Goal: Transaction & Acquisition: Purchase product/service

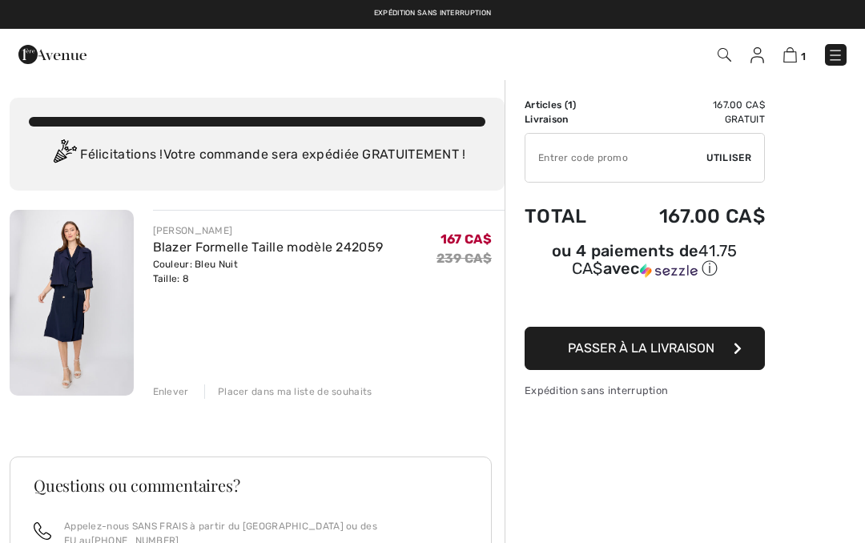
click at [179, 393] on div "Enlever" at bounding box center [171, 391] width 36 height 14
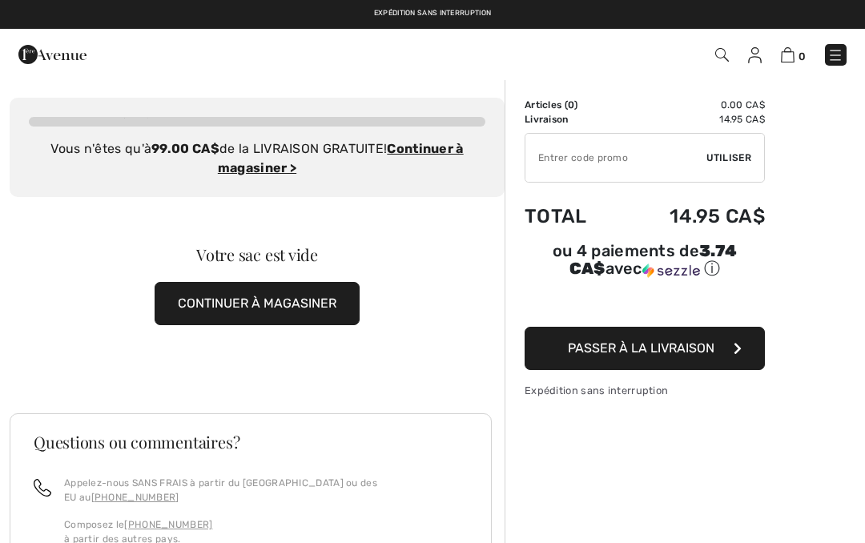
click at [79, 66] on img at bounding box center [52, 54] width 68 height 32
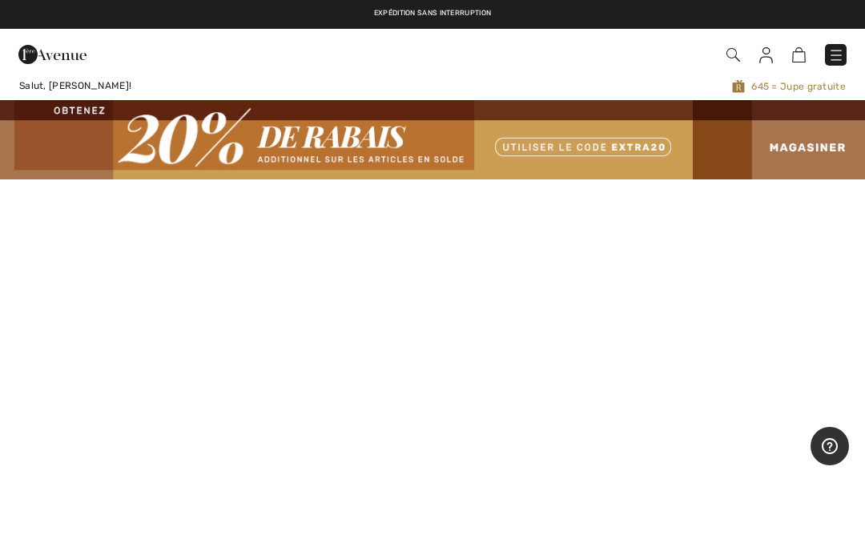
click at [813, 155] on img at bounding box center [432, 139] width 865 height 79
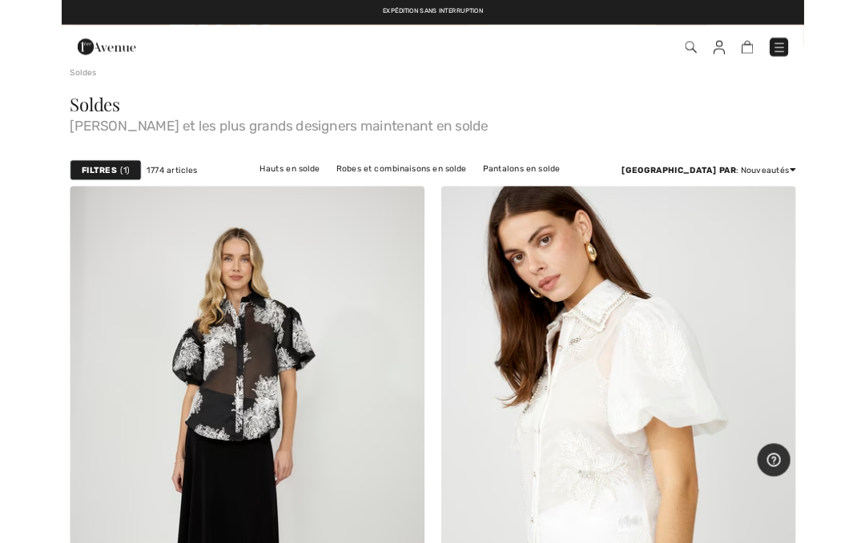
scroll to position [104, 0]
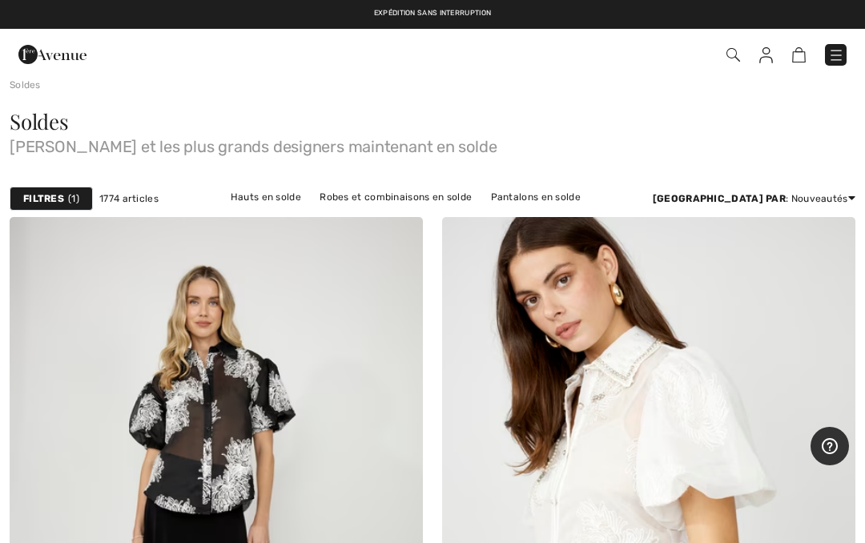
click at [69, 205] on span "1" at bounding box center [73, 198] width 11 height 14
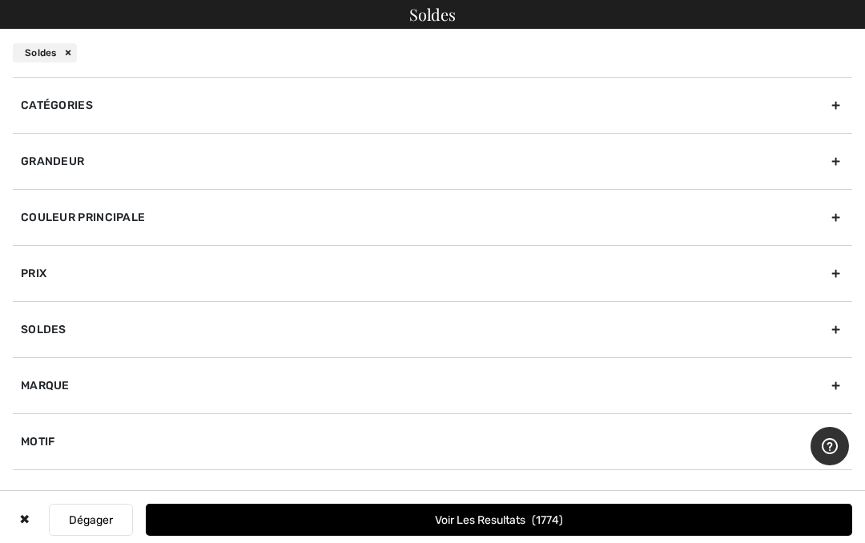
click at [839, 163] on div "Grandeur" at bounding box center [432, 161] width 839 height 56
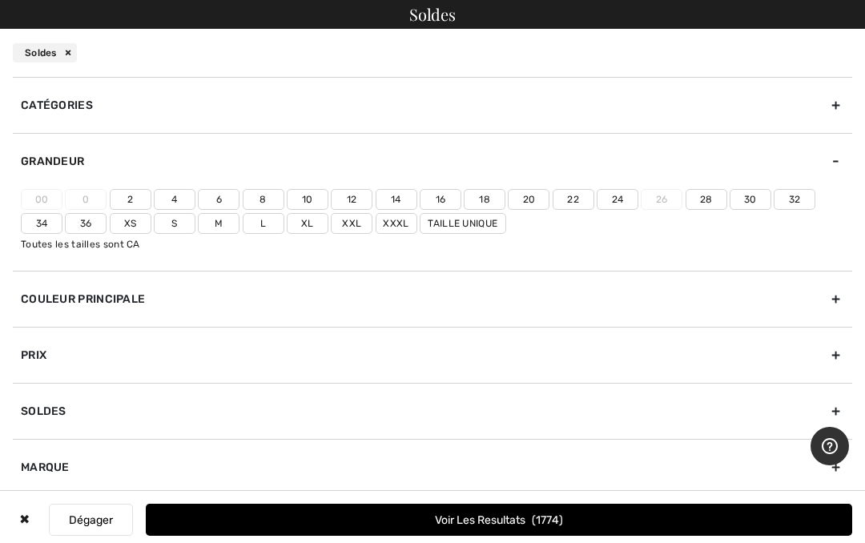
click at [309, 203] on label "10" at bounding box center [308, 199] width 42 height 21
click at [0, 0] on input"] "10" at bounding box center [0, 0] width 0 height 0
click at [841, 106] on div "Catégories" at bounding box center [432, 105] width 839 height 56
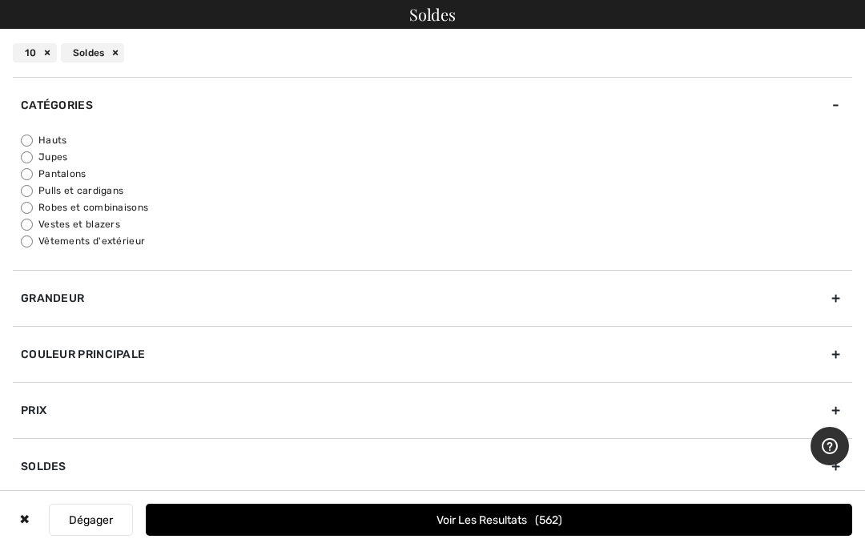
click at [90, 173] on label "Pantalons" at bounding box center [436, 174] width 831 height 14
click at [33, 173] on input "Pantalons" at bounding box center [27, 174] width 12 height 12
radio input "true"
click at [513, 521] on button "Voir les resultats 108" at bounding box center [499, 520] width 706 height 32
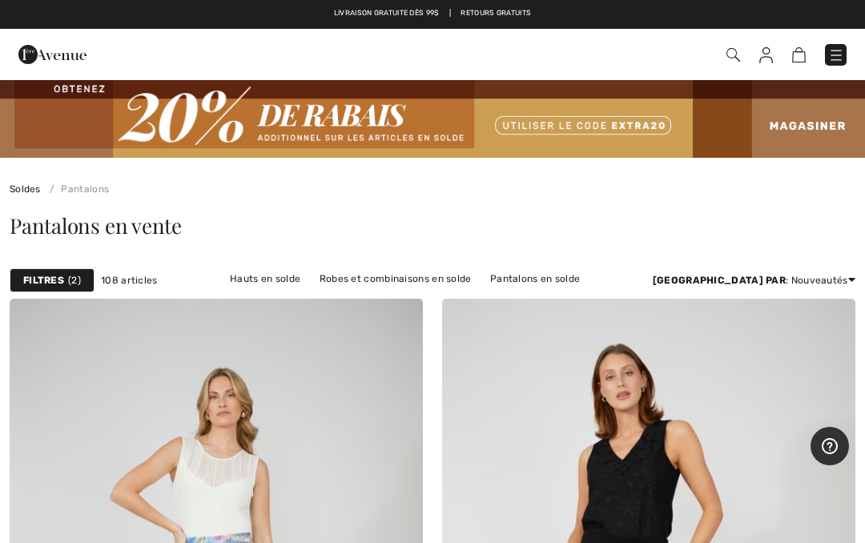
click at [818, 132] on img at bounding box center [432, 117] width 865 height 79
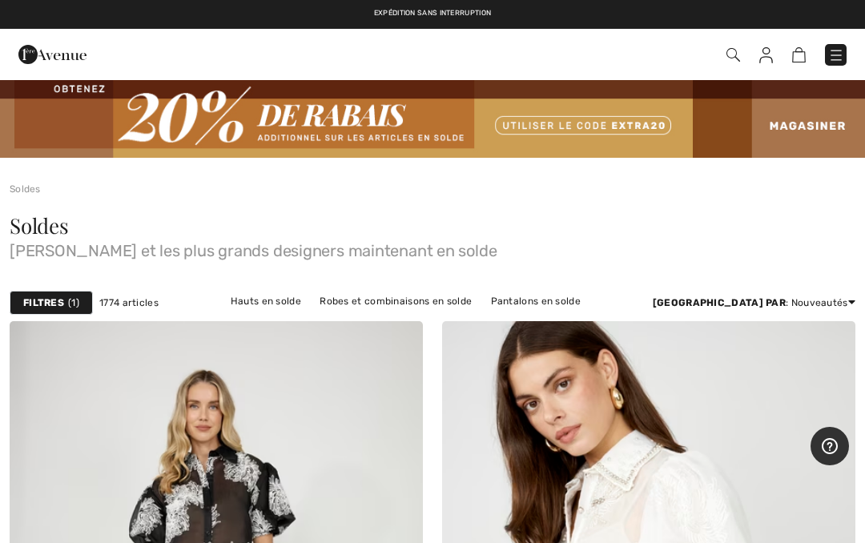
click at [65, 310] on div "Filtres 1" at bounding box center [51, 303] width 83 height 24
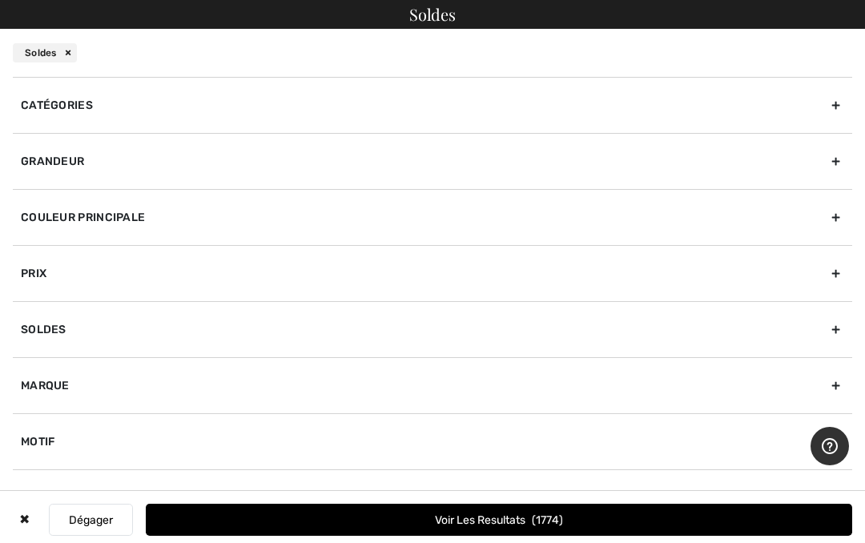
click at [838, 108] on div "Catégories" at bounding box center [432, 105] width 839 height 56
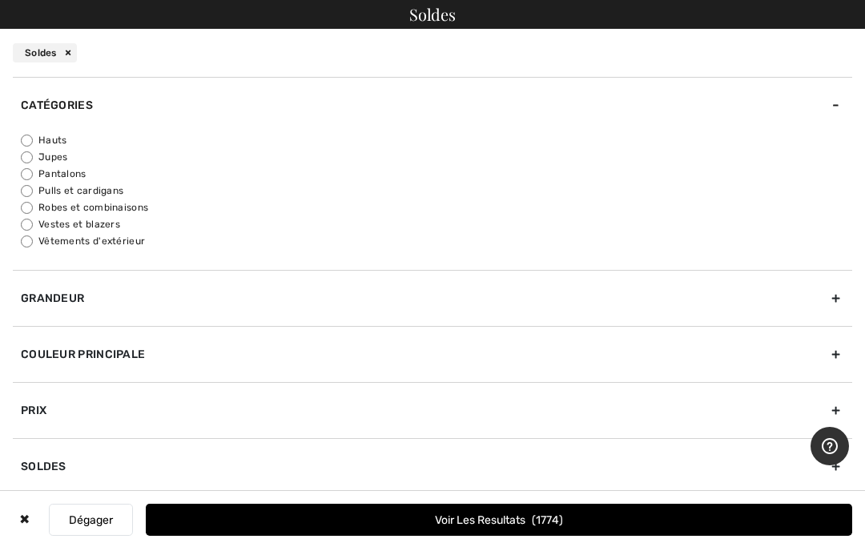
click at [58, 140] on label "Hauts" at bounding box center [436, 140] width 831 height 14
click at [33, 140] on input "Hauts" at bounding box center [27, 141] width 12 height 12
radio input "true"
click at [834, 303] on div "Grandeur" at bounding box center [432, 298] width 839 height 56
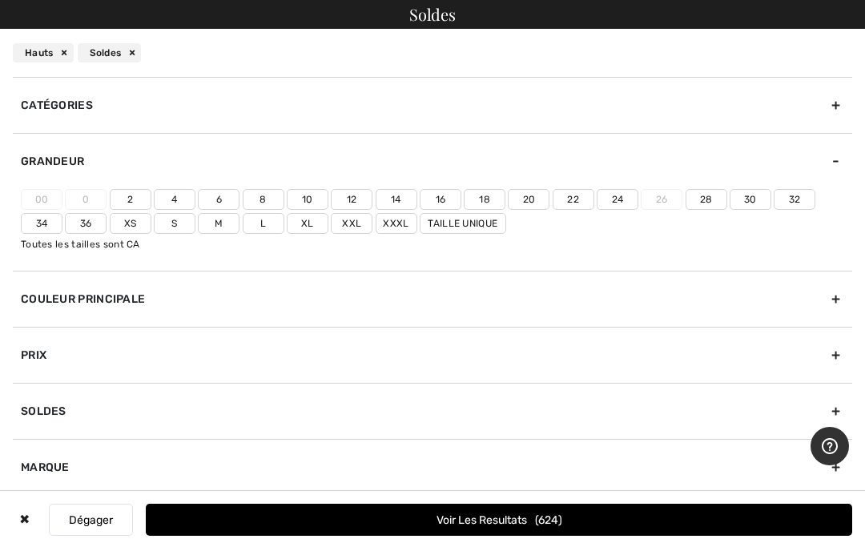
click at [263, 202] on label "8" at bounding box center [264, 199] width 42 height 21
click at [0, 0] on input"] "8" at bounding box center [0, 0] width 0 height 0
click at [251, 527] on button "Voir les resultats 215" at bounding box center [499, 520] width 706 height 32
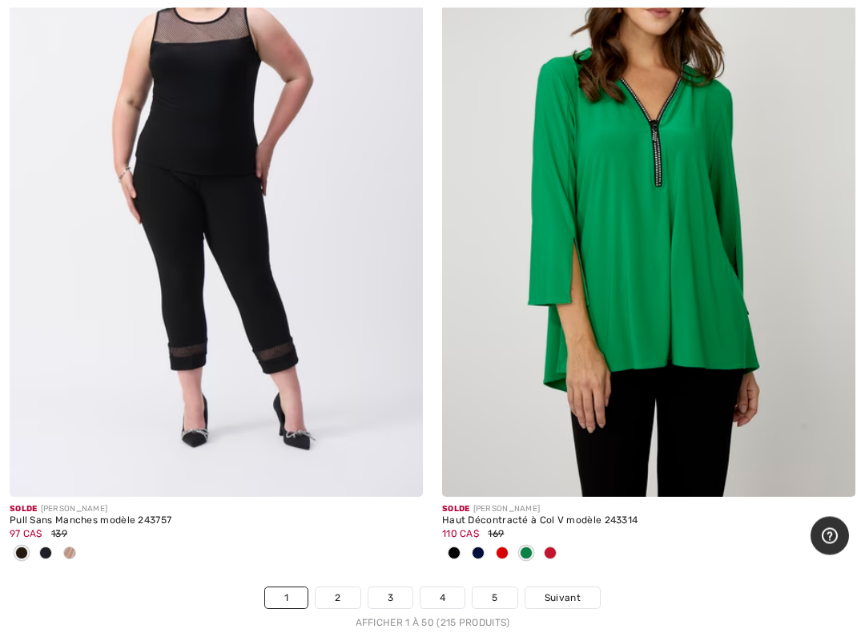
scroll to position [17811, 0]
click at [340, 542] on link "2" at bounding box center [338, 597] width 44 height 21
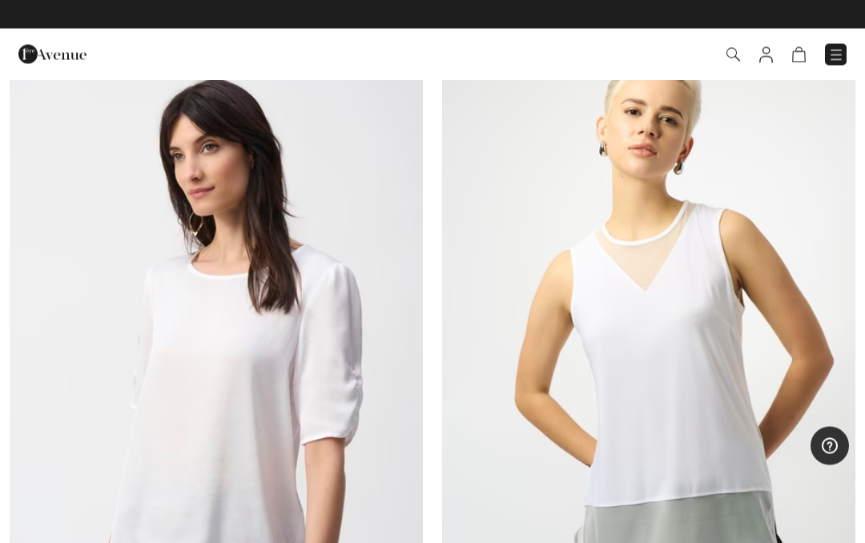
scroll to position [16214, 0]
click at [78, 54] on img at bounding box center [52, 54] width 68 height 32
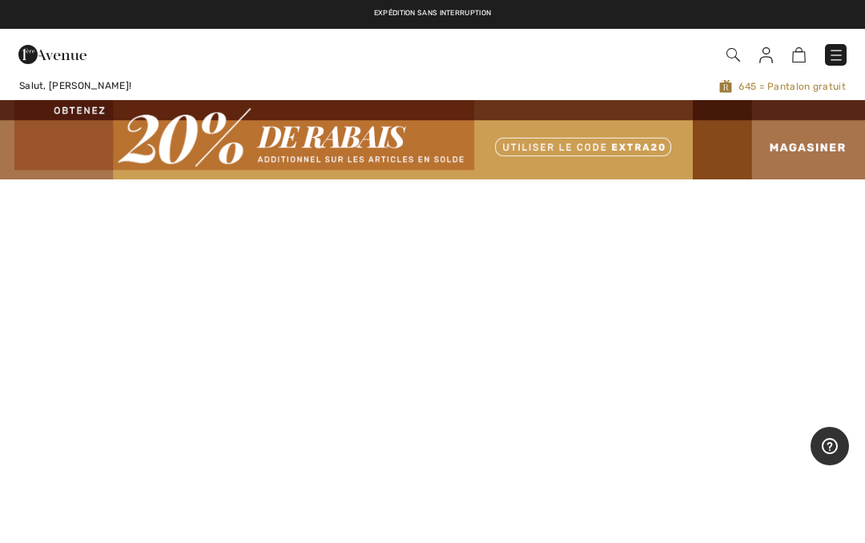
click at [808, 159] on img at bounding box center [432, 139] width 865 height 79
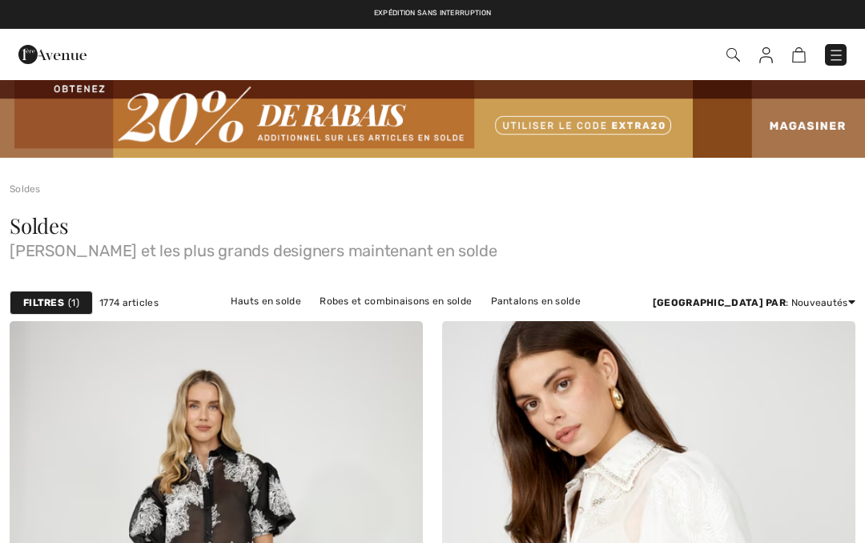
checkbox input "true"
click at [61, 298] on strong "Filtres" at bounding box center [43, 302] width 41 height 14
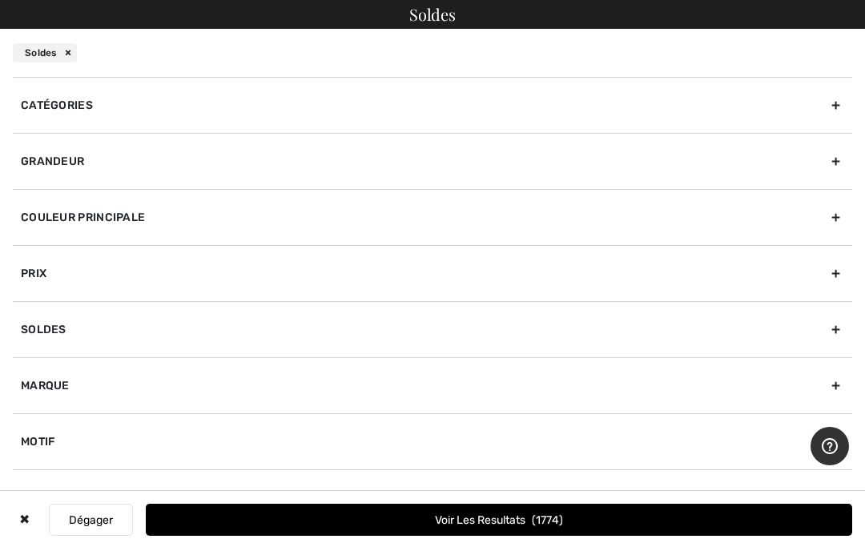
click at [845, 121] on div "Catégories" at bounding box center [432, 105] width 839 height 56
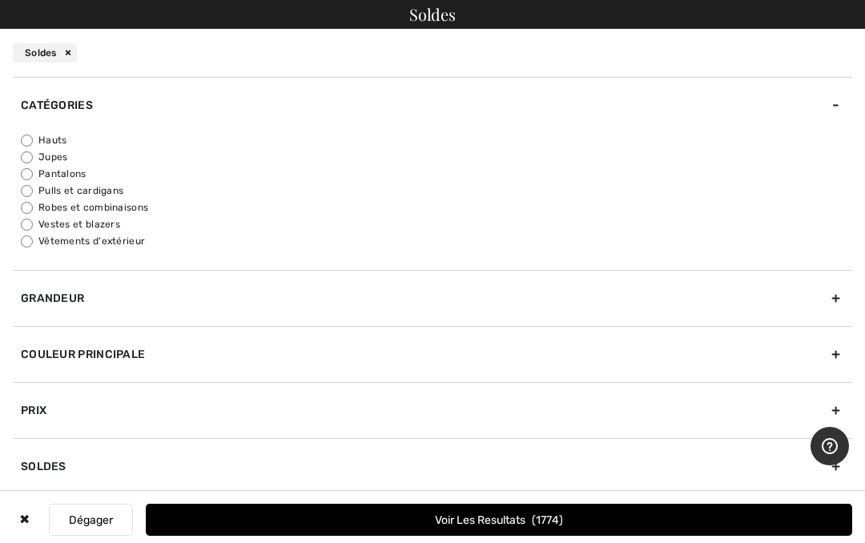
click at [86, 230] on label "Vestes et blazers" at bounding box center [436, 224] width 831 height 14
click at [33, 230] on input "Vestes et blazers" at bounding box center [27, 225] width 12 height 12
radio input "true"
click at [829, 321] on div "Grandeur" at bounding box center [432, 298] width 839 height 56
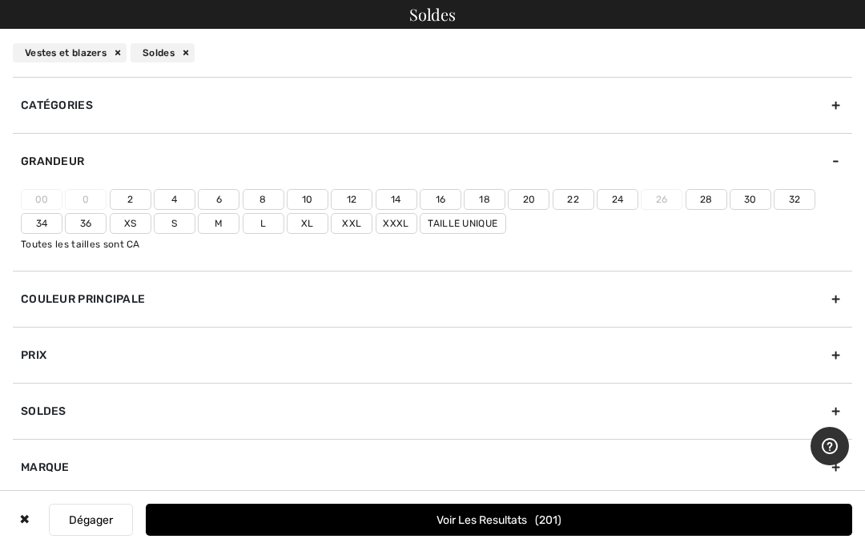
click at [266, 202] on label "8" at bounding box center [264, 199] width 42 height 21
click at [0, 0] on input"] "8" at bounding box center [0, 0] width 0 height 0
click at [353, 529] on button "Voir les resultats 62" at bounding box center [499, 520] width 706 height 32
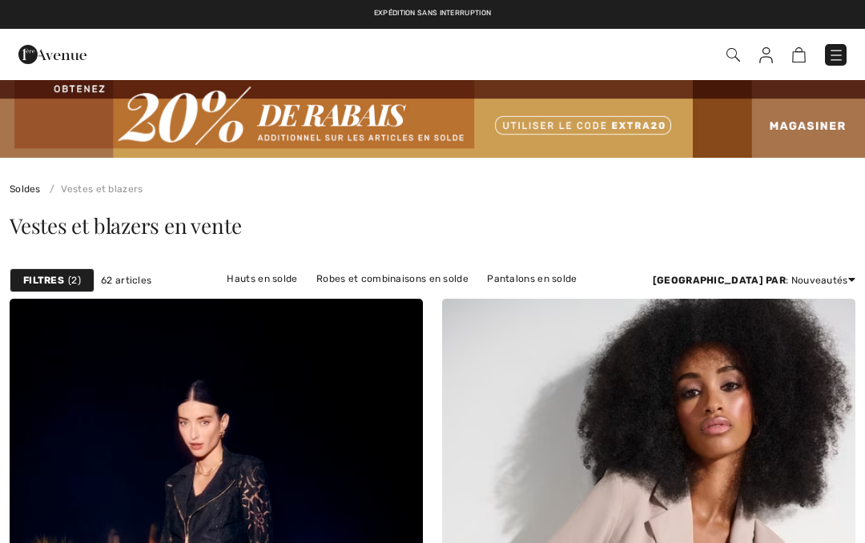
checkbox input "true"
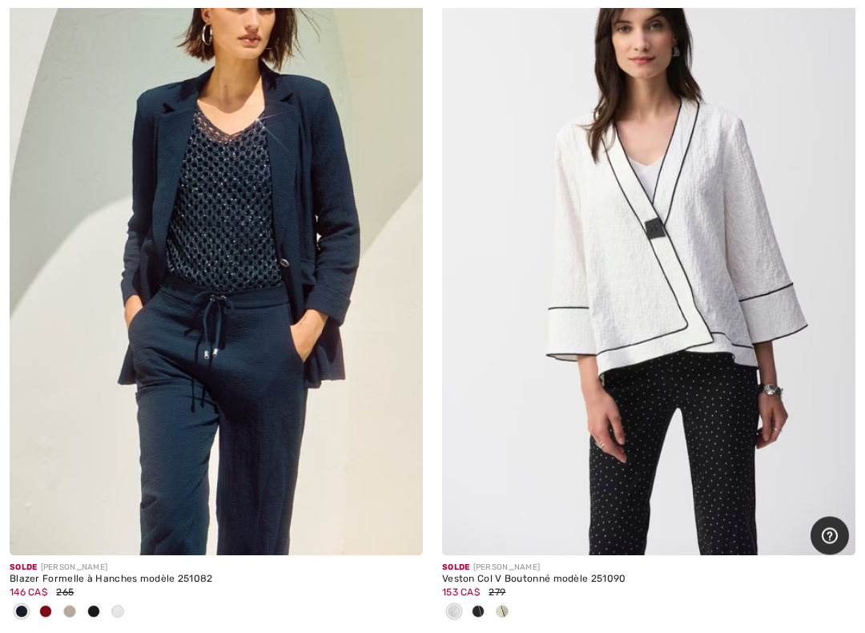
scroll to position [5414, 0]
click at [707, 427] on img at bounding box center [648, 244] width 413 height 620
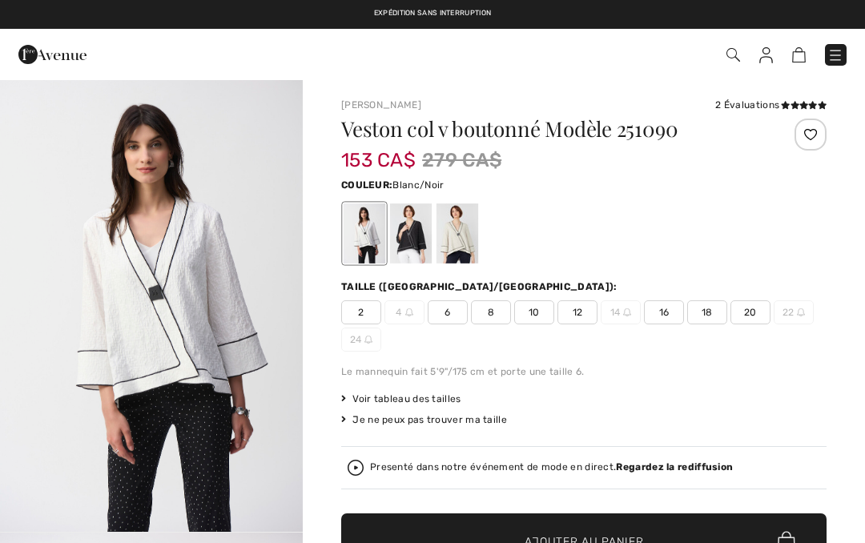
checkbox input "true"
click at [409, 236] on div at bounding box center [411, 233] width 42 height 60
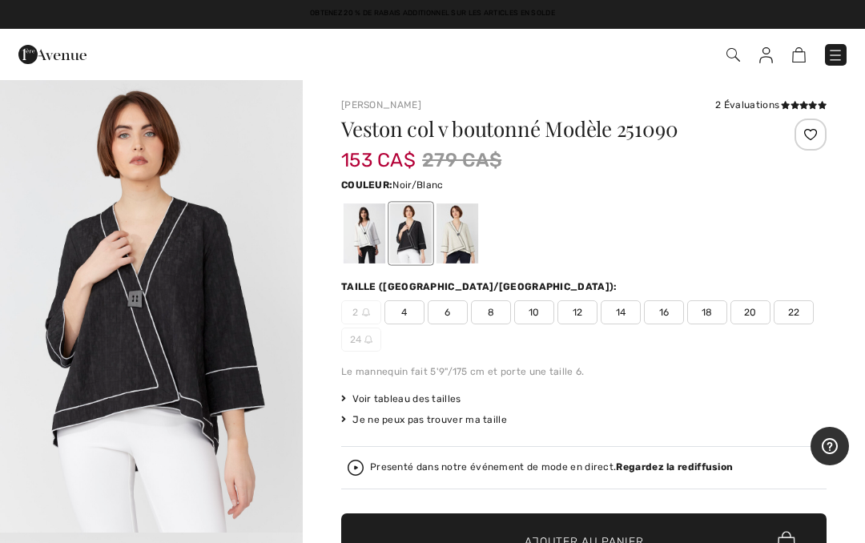
click at [363, 241] on div at bounding box center [365, 233] width 42 height 60
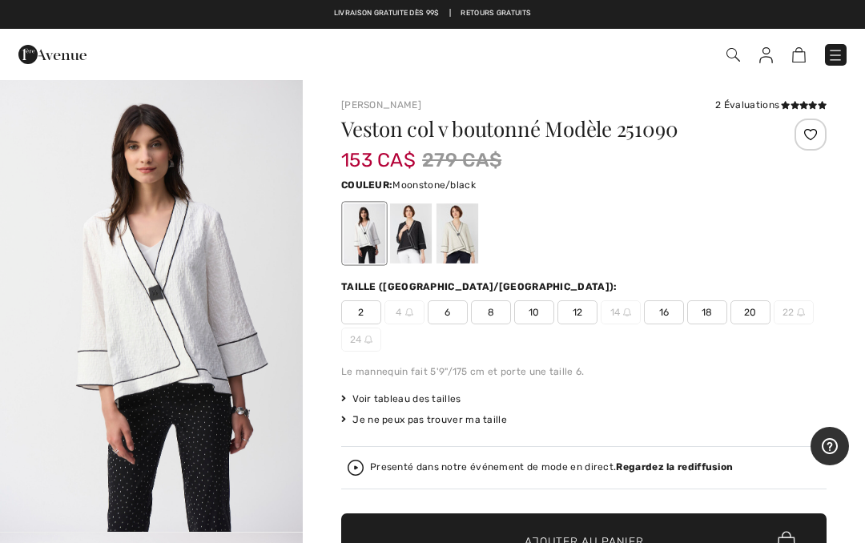
click at [457, 235] on div at bounding box center [457, 233] width 42 height 60
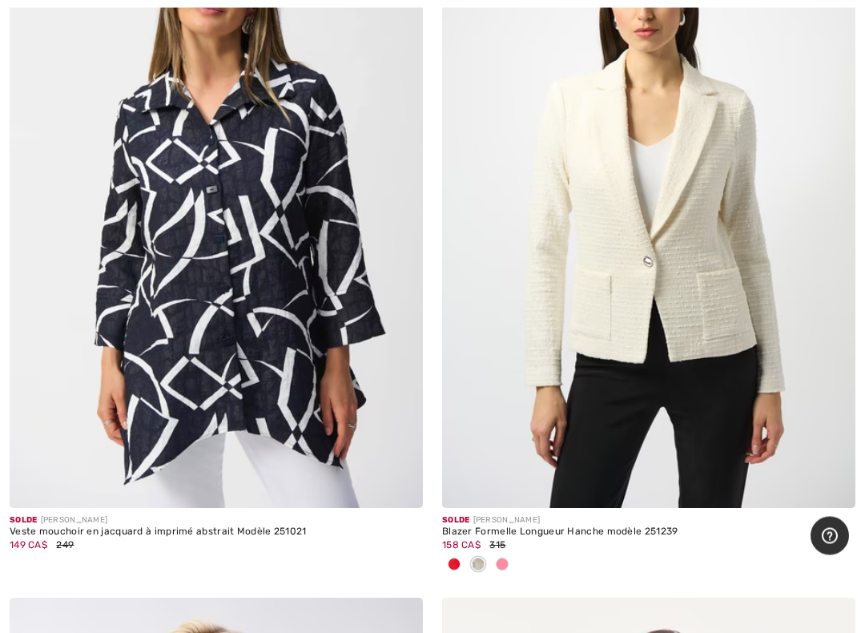
scroll to position [11221, 0]
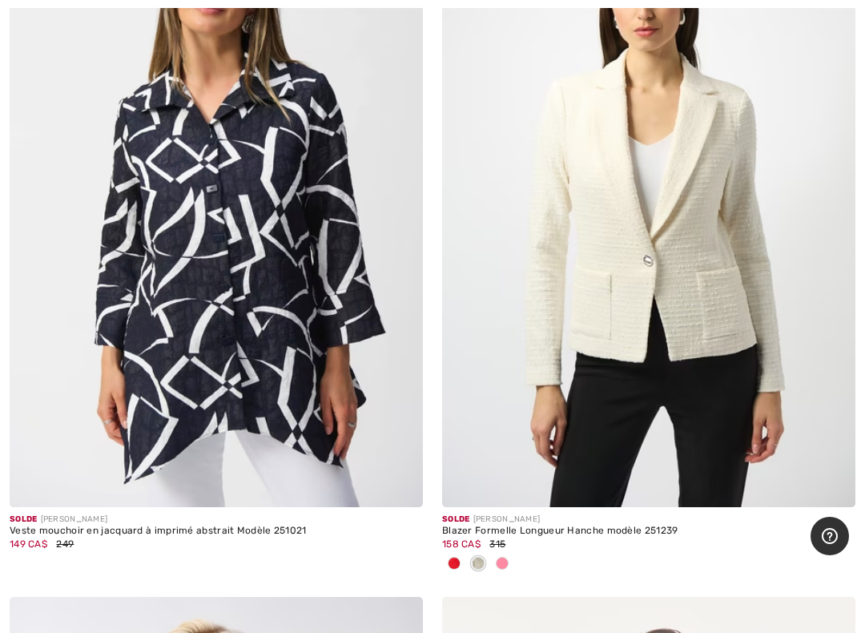
click at [715, 356] on img at bounding box center [648, 197] width 413 height 620
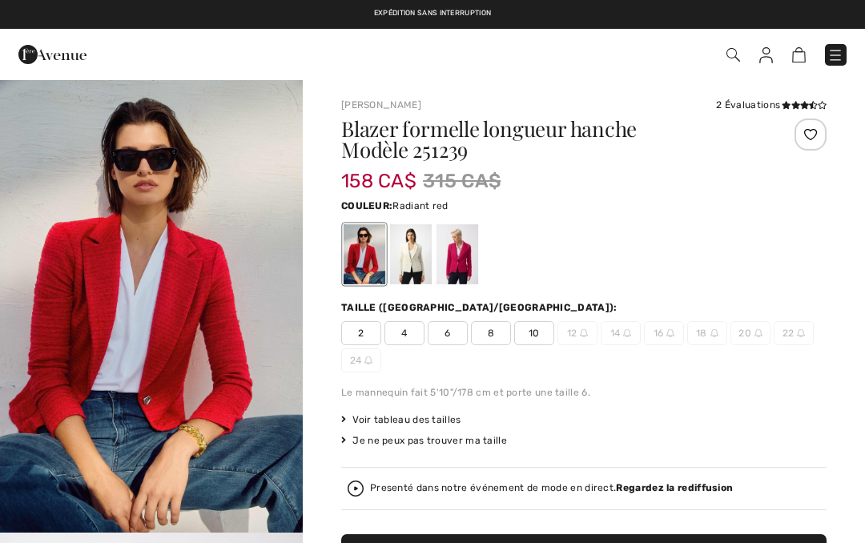
checkbox input "true"
click at [413, 256] on div at bounding box center [411, 254] width 42 height 60
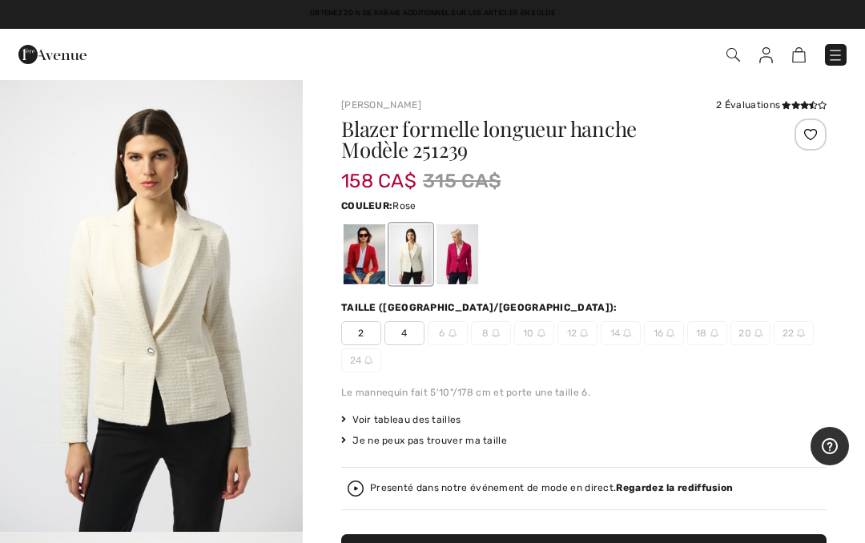
click at [464, 265] on div at bounding box center [457, 254] width 42 height 60
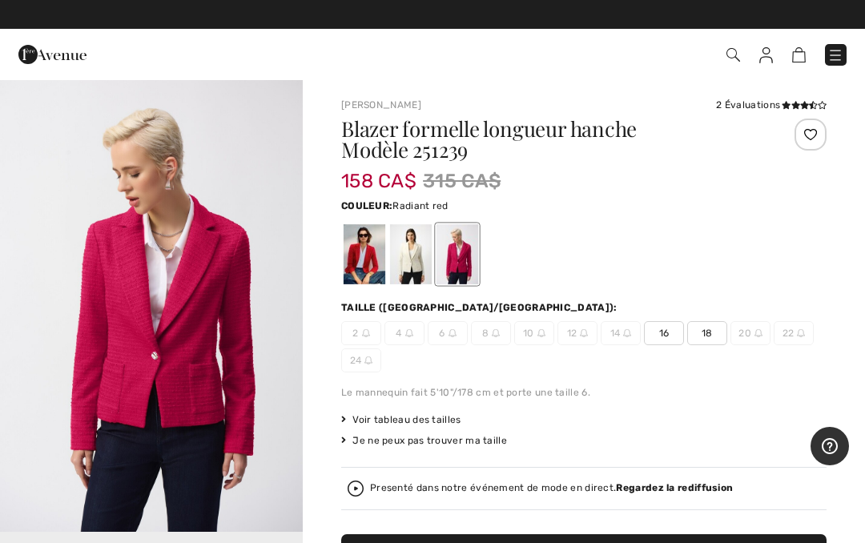
click at [364, 267] on div at bounding box center [365, 254] width 42 height 60
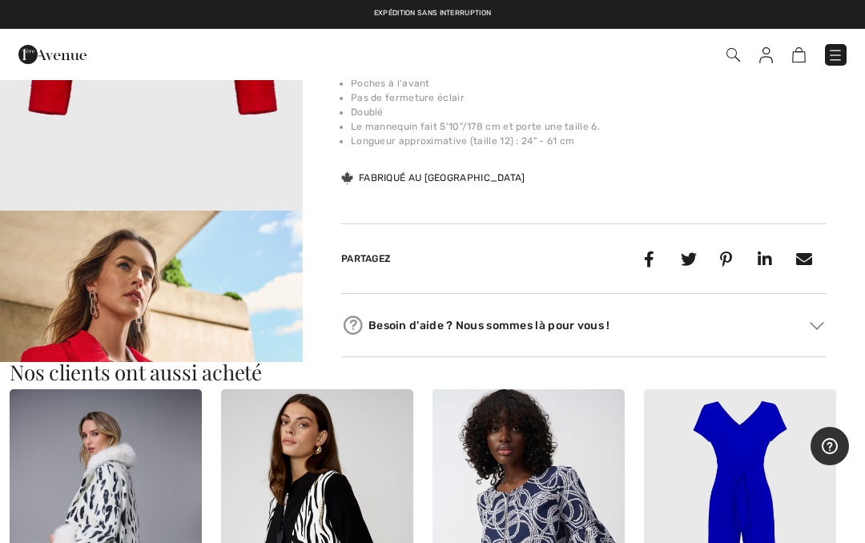
scroll to position [1196, 0]
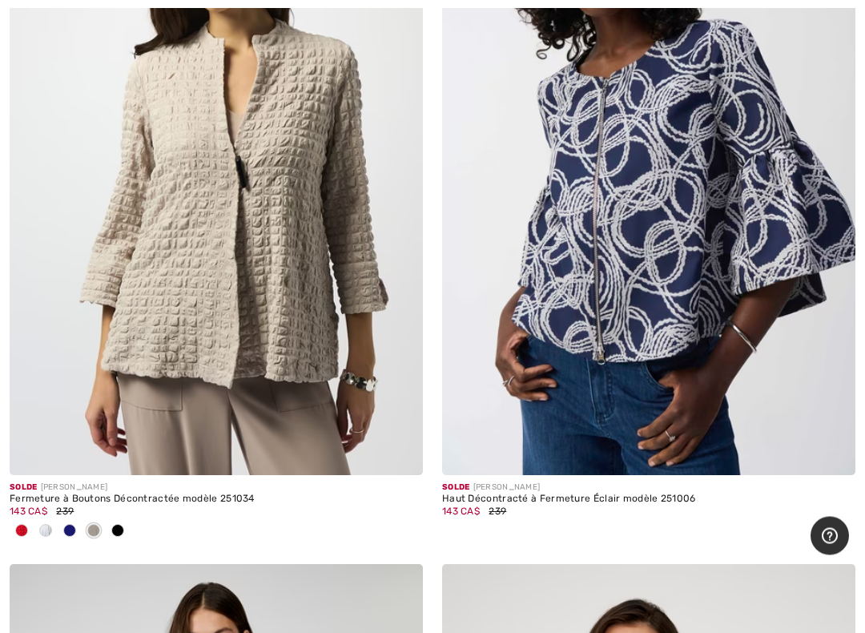
scroll to position [14911, 0]
click at [299, 377] on img at bounding box center [216, 165] width 413 height 620
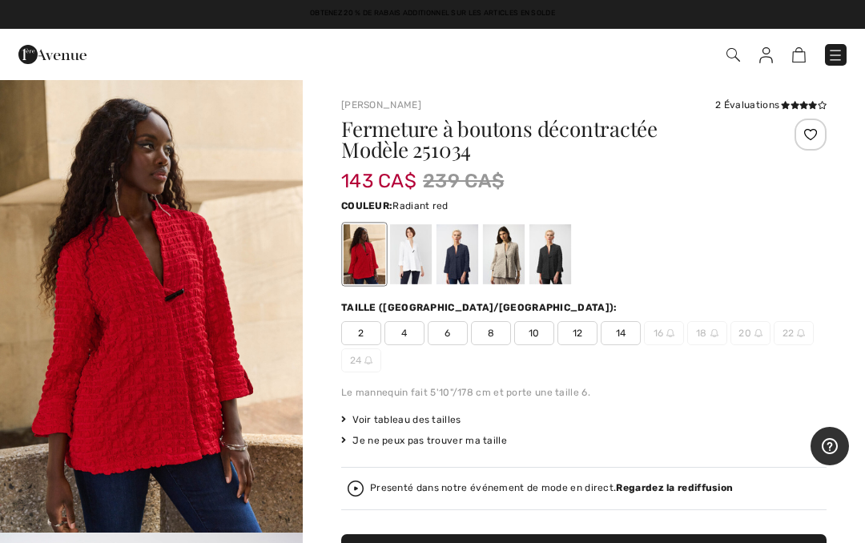
click at [415, 267] on div at bounding box center [411, 254] width 42 height 60
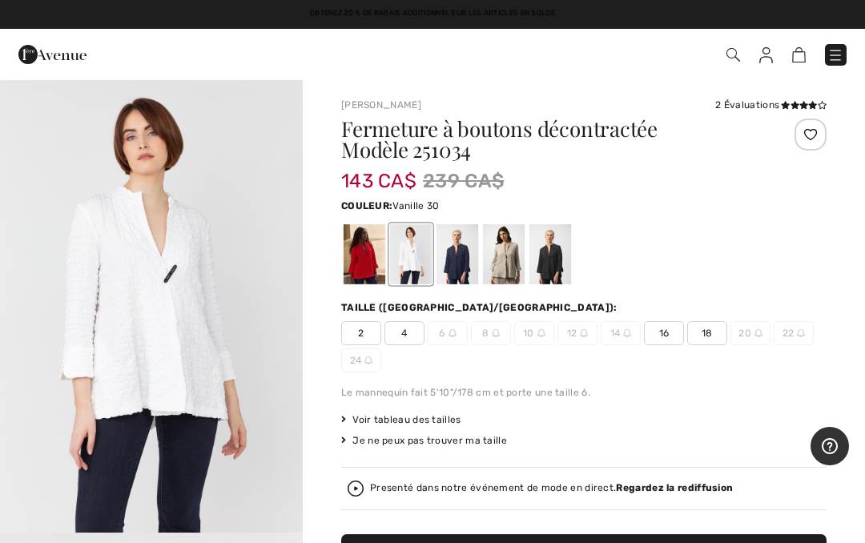
click at [460, 264] on div at bounding box center [457, 254] width 42 height 60
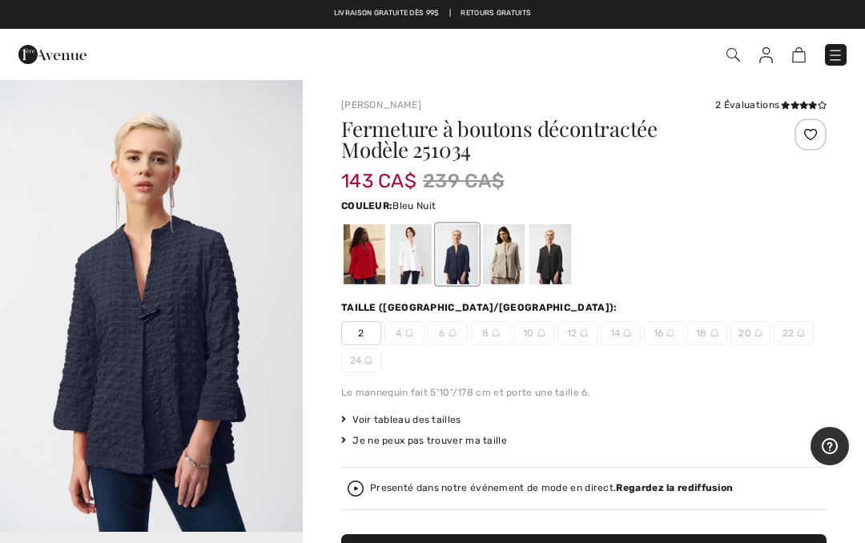
click at [504, 260] on div at bounding box center [504, 254] width 42 height 60
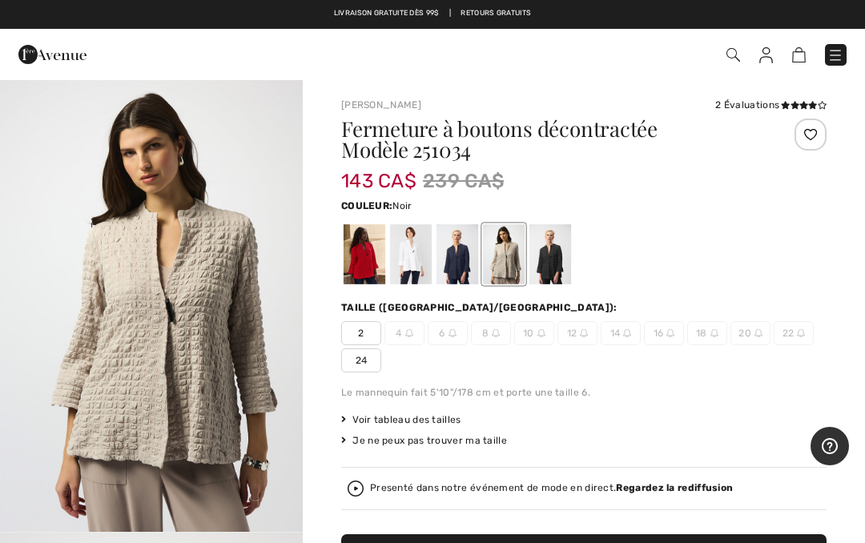
click at [553, 264] on div at bounding box center [550, 254] width 42 height 60
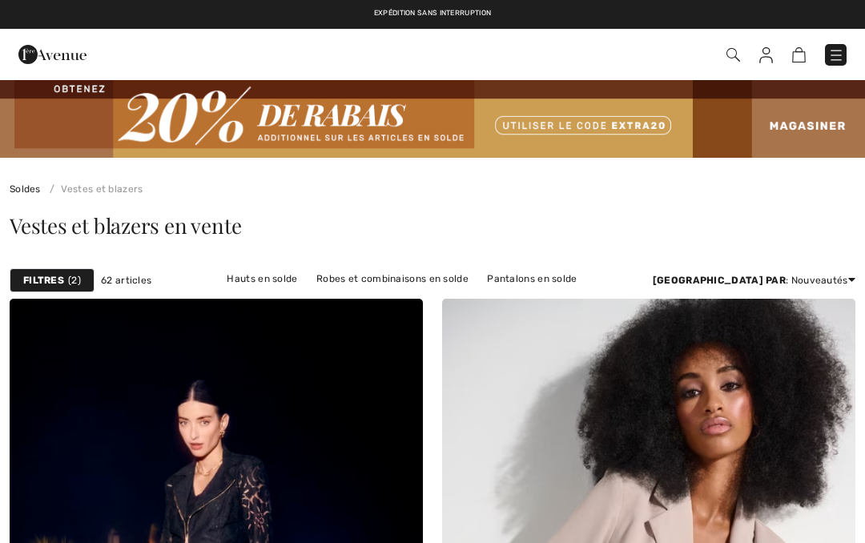
checkbox input "true"
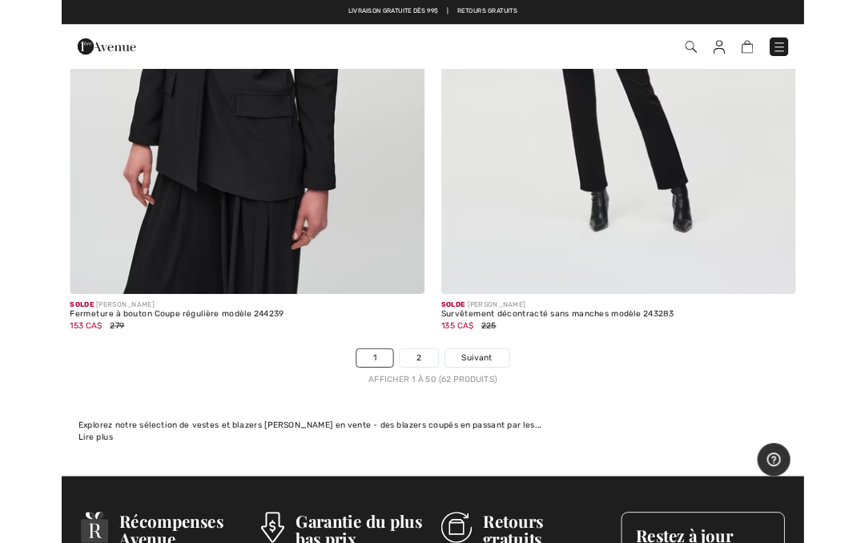
scroll to position [17990, 0]
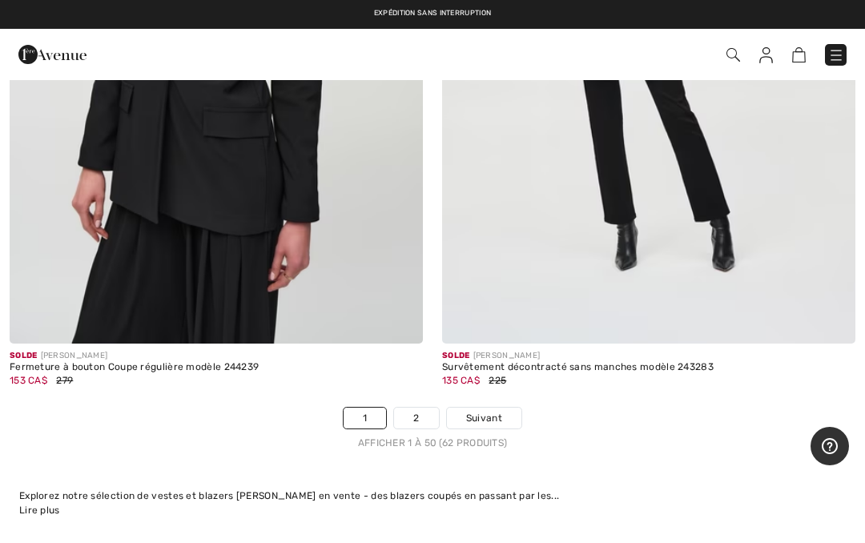
click at [411, 408] on link "2" at bounding box center [416, 418] width 44 height 21
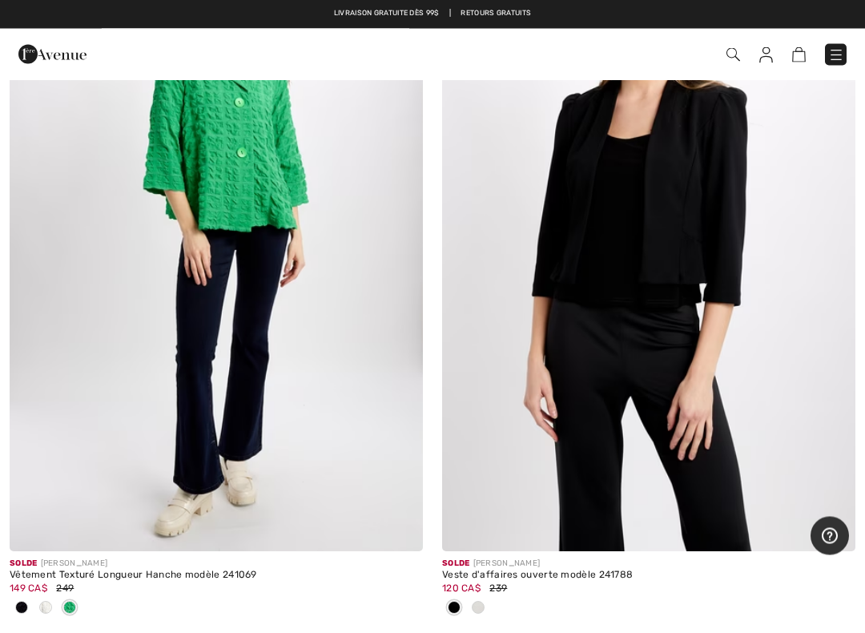
scroll to position [3145, 0]
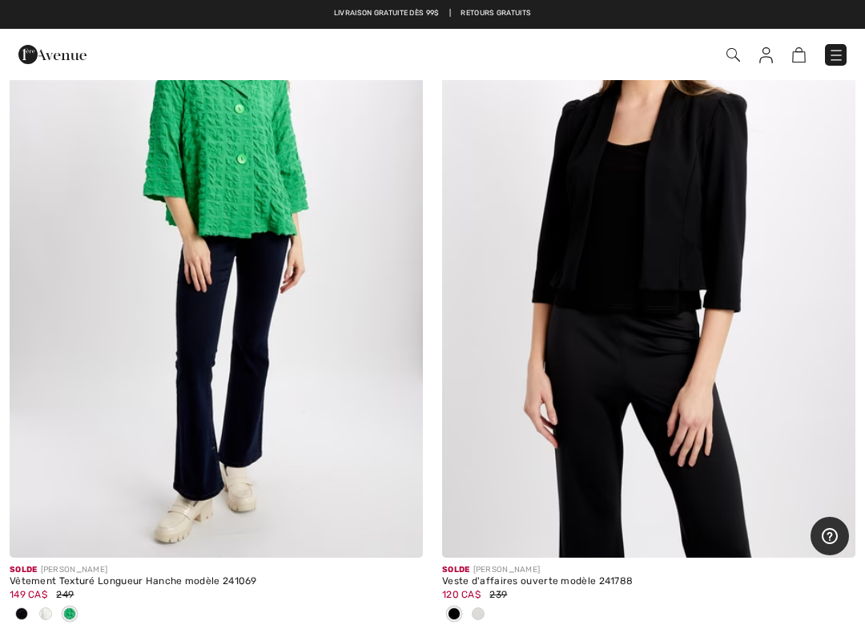
click at [264, 339] on img at bounding box center [216, 248] width 413 height 620
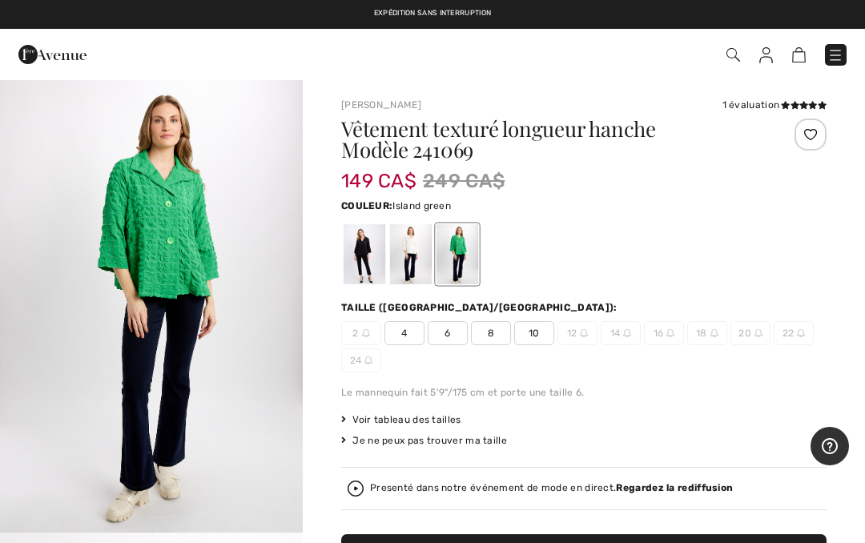
click at [409, 259] on div at bounding box center [411, 254] width 42 height 60
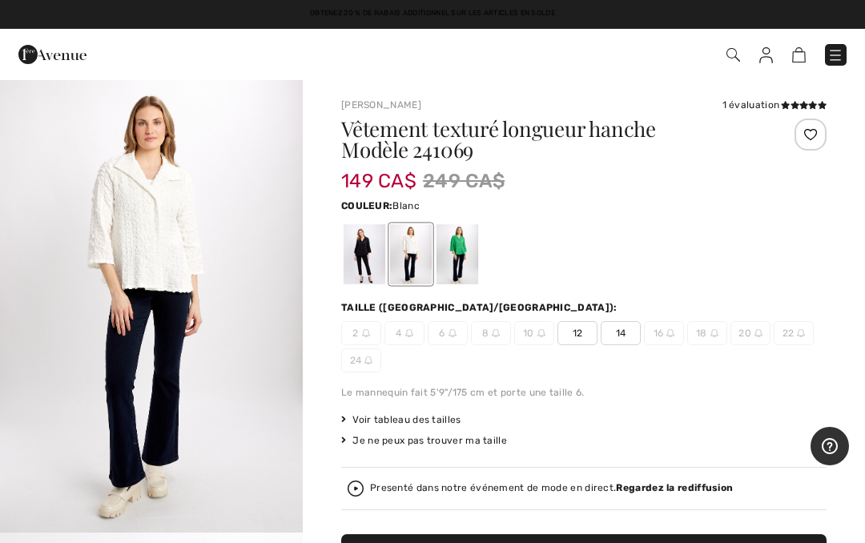
click at [356, 262] on div at bounding box center [365, 254] width 42 height 60
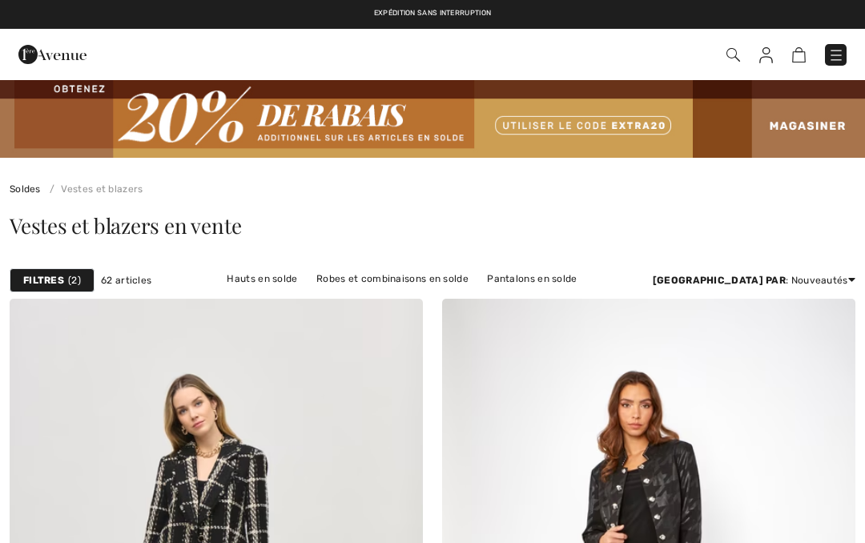
scroll to position [3190, 0]
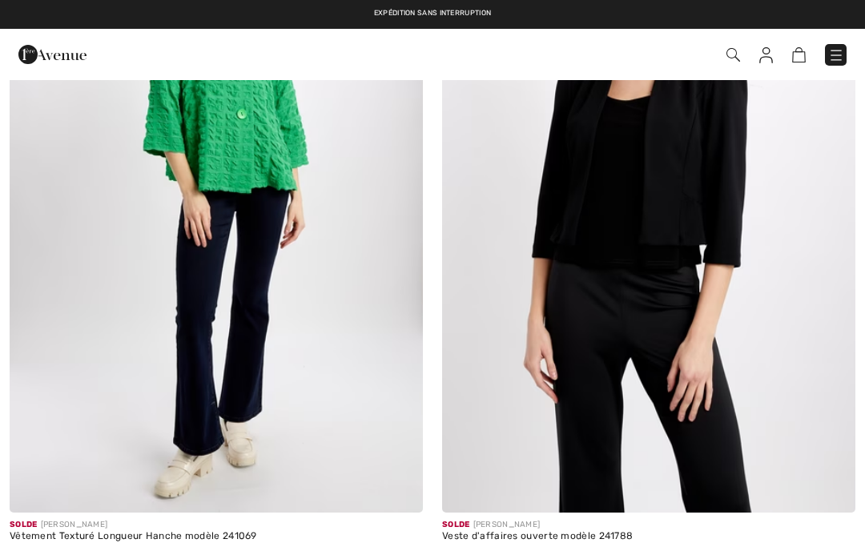
checkbox input "true"
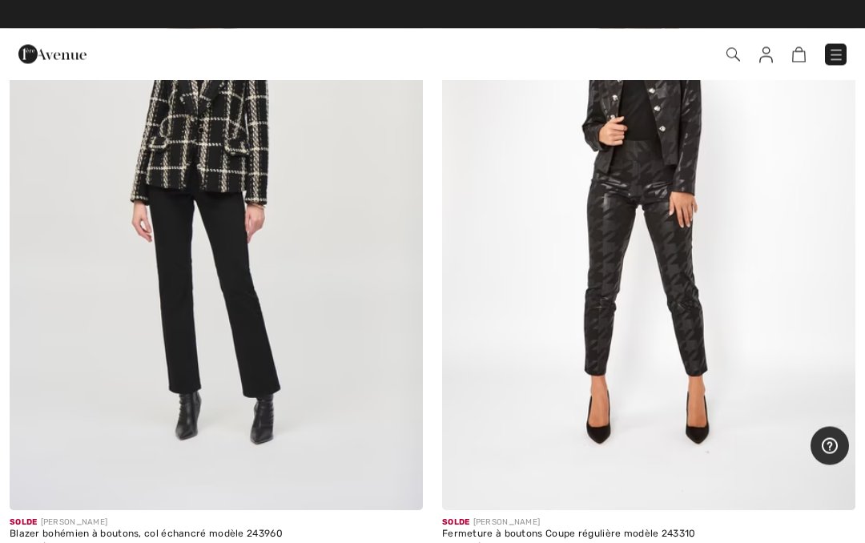
scroll to position [408, 0]
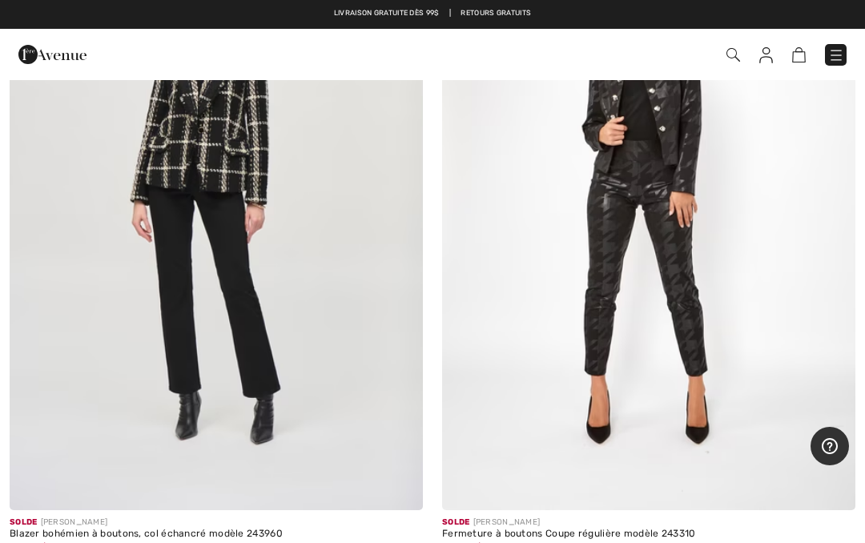
click at [736, 62] on img at bounding box center [733, 55] width 14 height 14
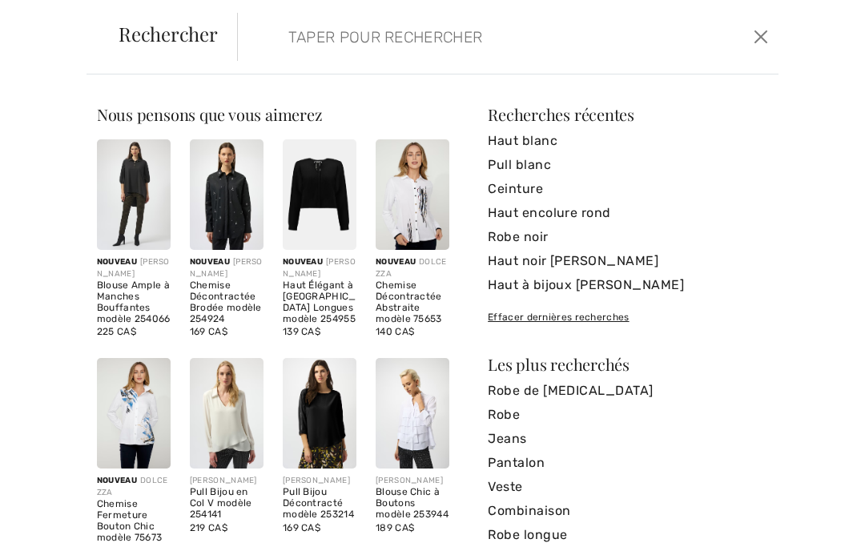
click at [404, 54] on input "search" at bounding box center [453, 37] width 355 height 48
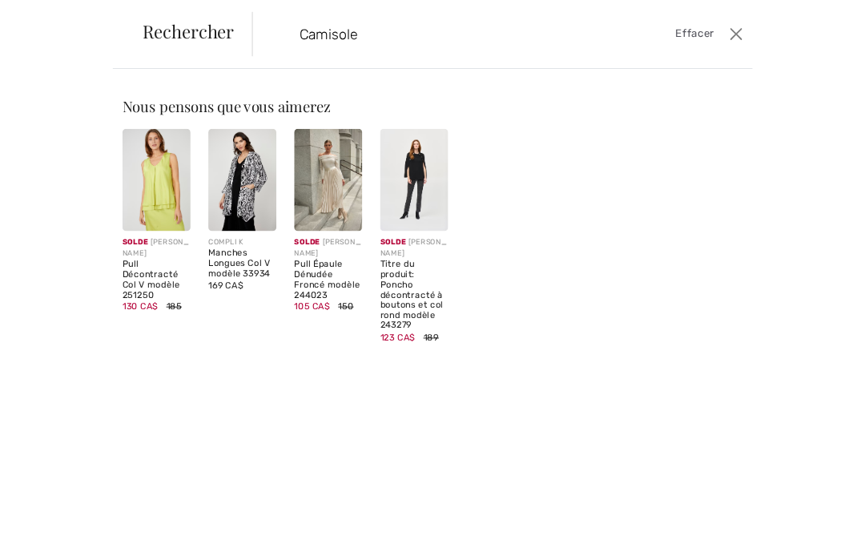
scroll to position [459, 0]
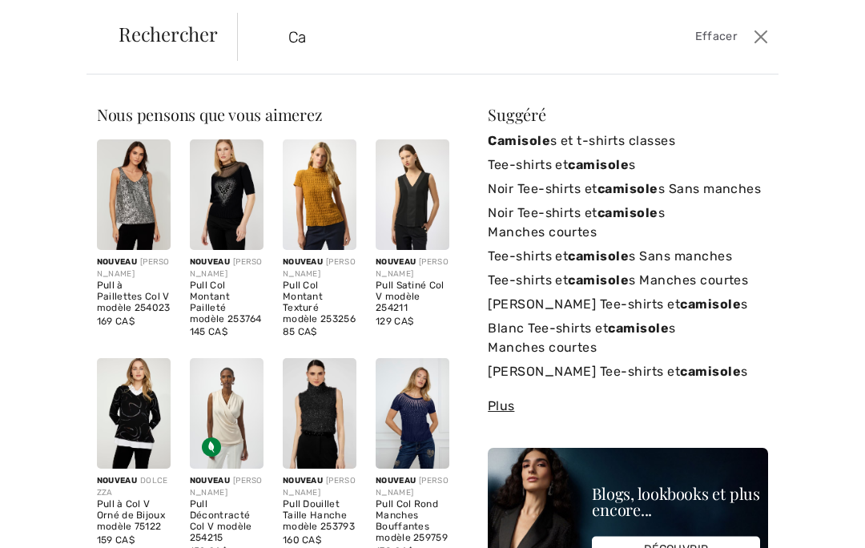
type input "C"
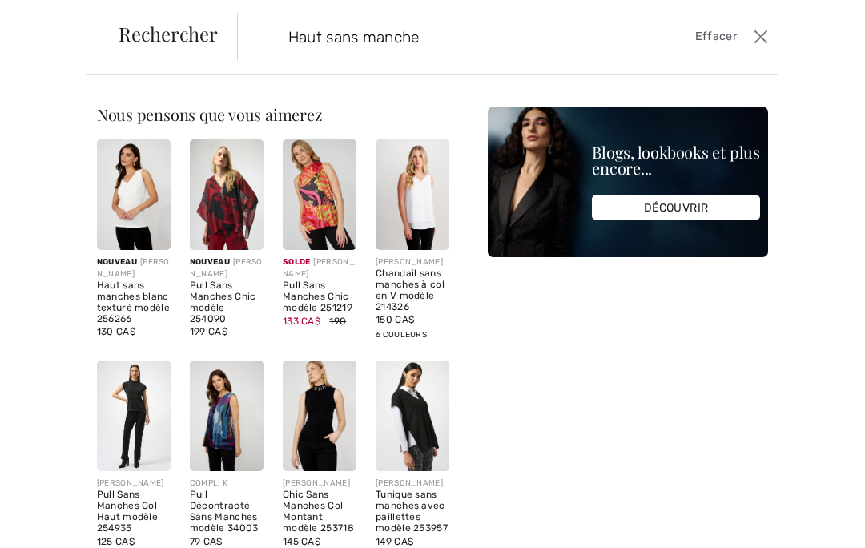
type input "Haut sans manche"
click at [139, 194] on img at bounding box center [134, 194] width 74 height 111
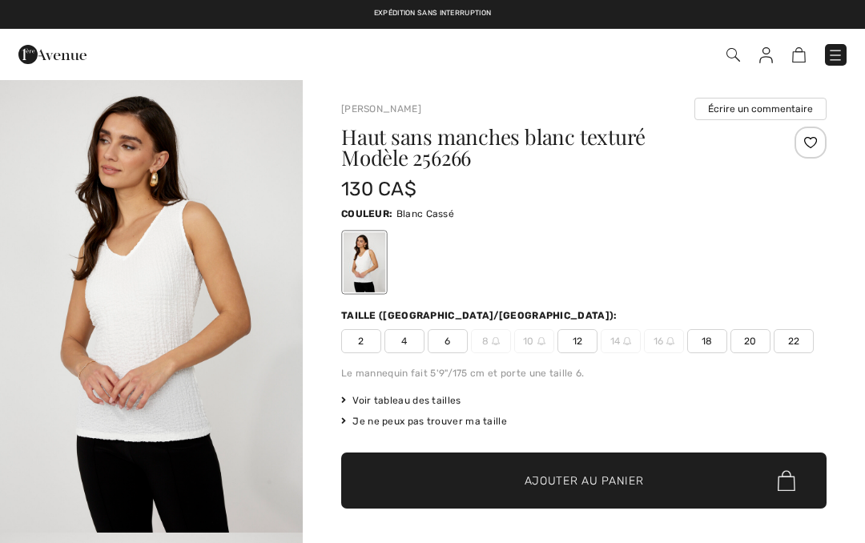
checkbox input "true"
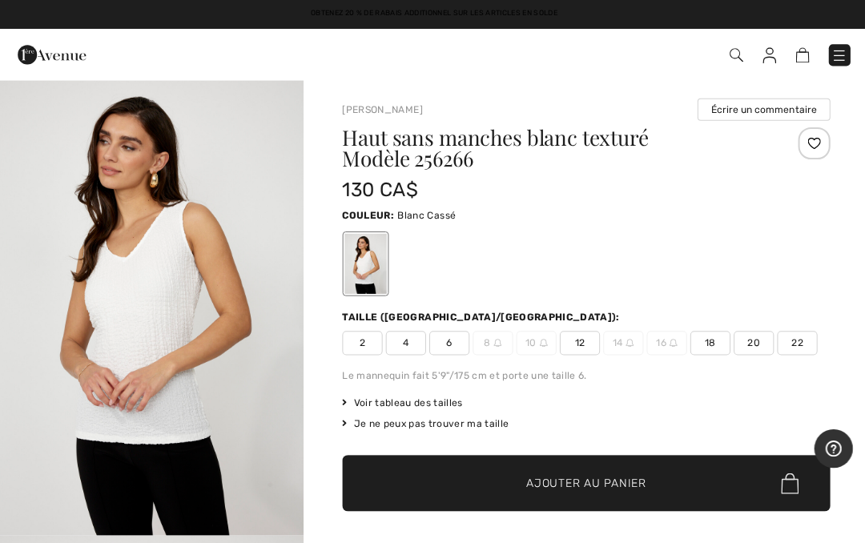
click at [185, 316] on img "1 / 4" at bounding box center [151, 305] width 303 height 454
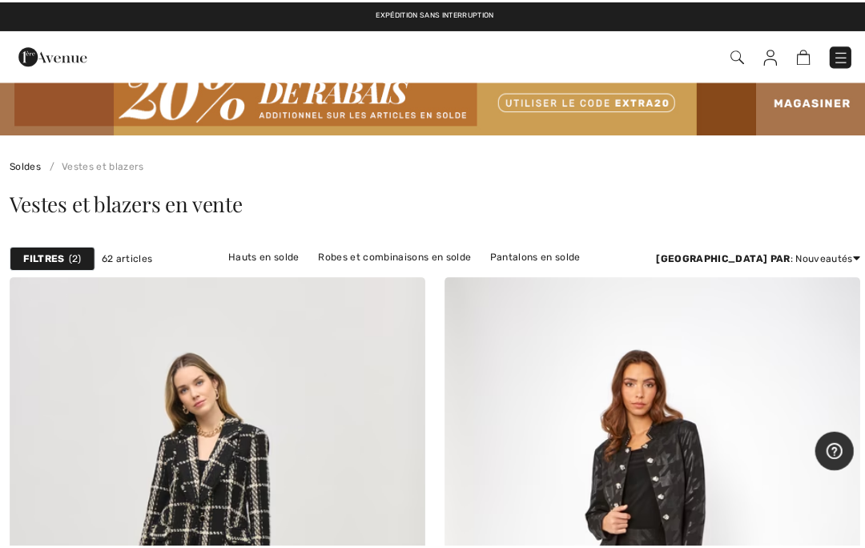
scroll to position [21, 0]
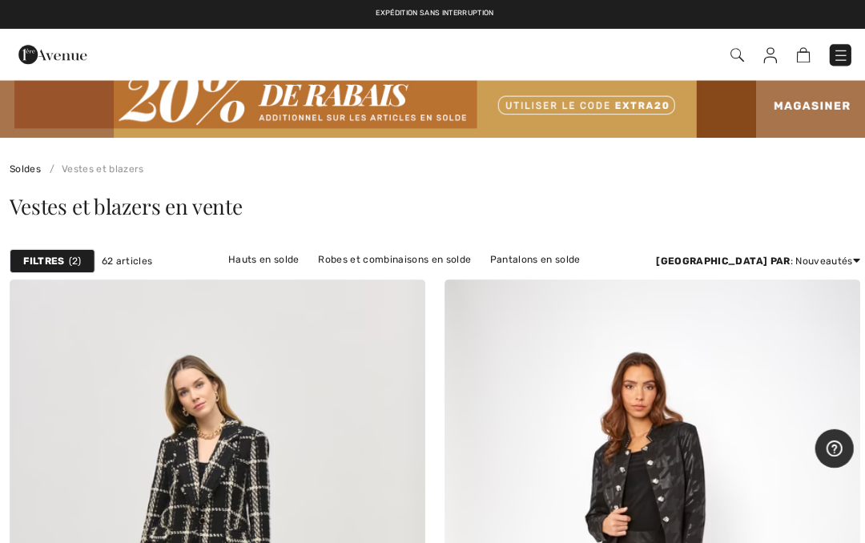
click at [734, 61] on img at bounding box center [733, 55] width 14 height 14
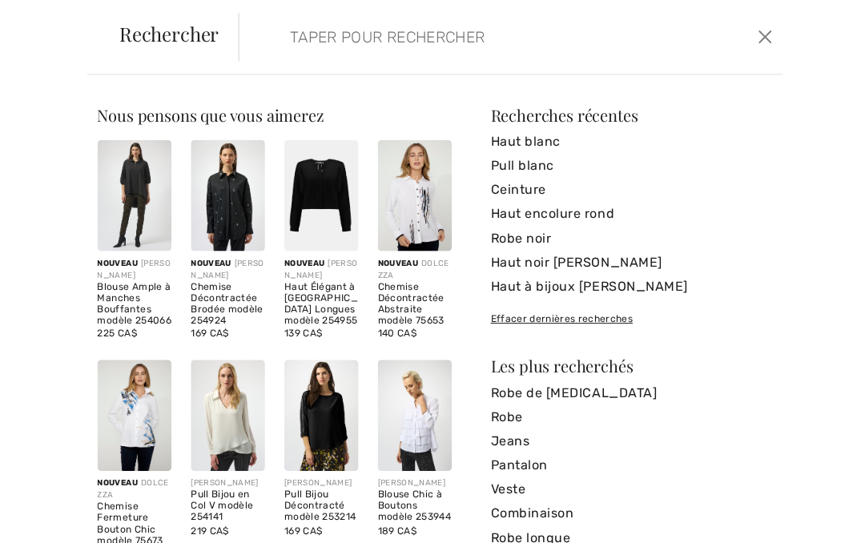
click at [416, 37] on input "search" at bounding box center [453, 37] width 355 height 48
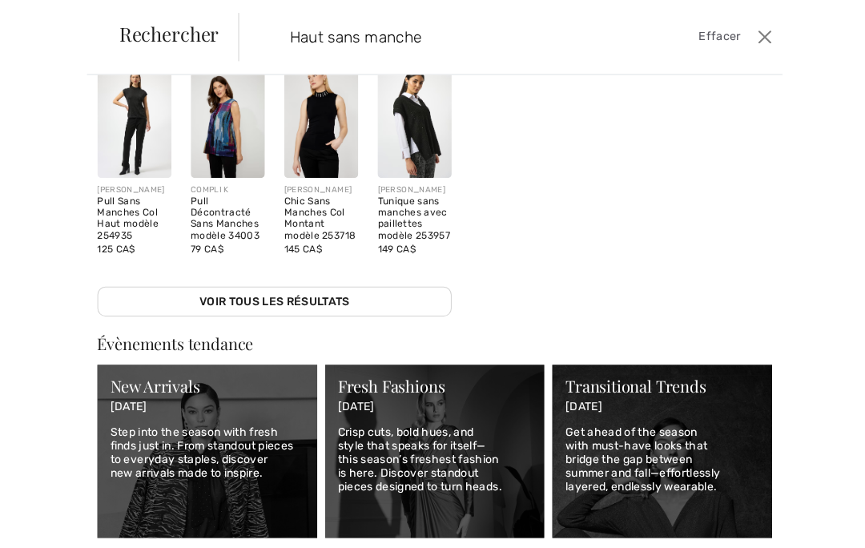
scroll to position [290, 0]
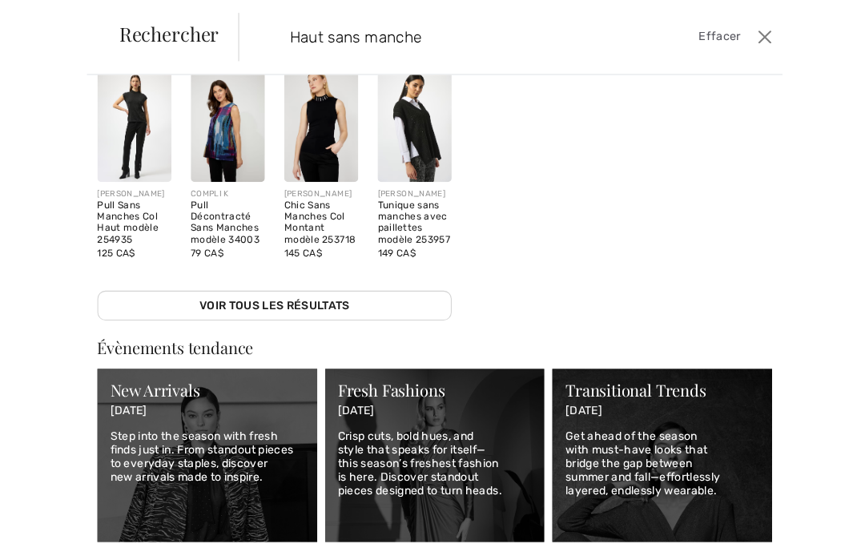
type input "Haut sans manche"
click at [232, 134] on img at bounding box center [227, 125] width 74 height 111
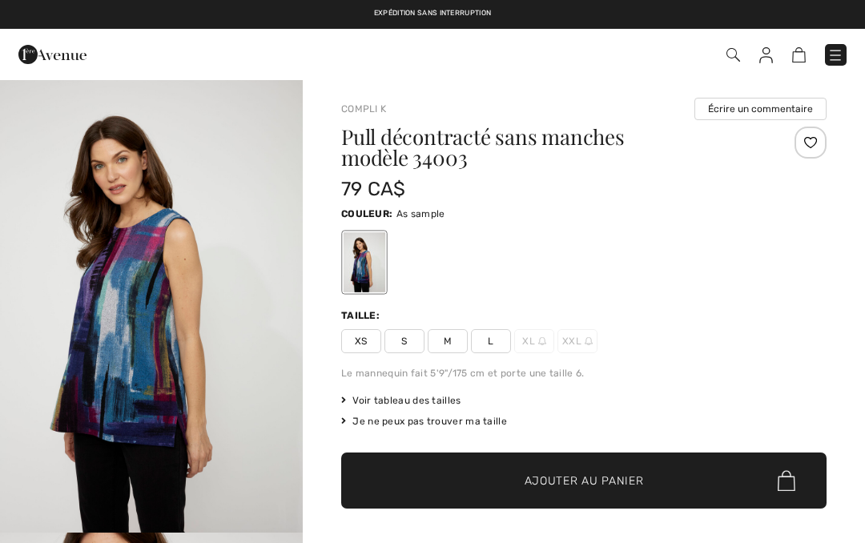
checkbox input "true"
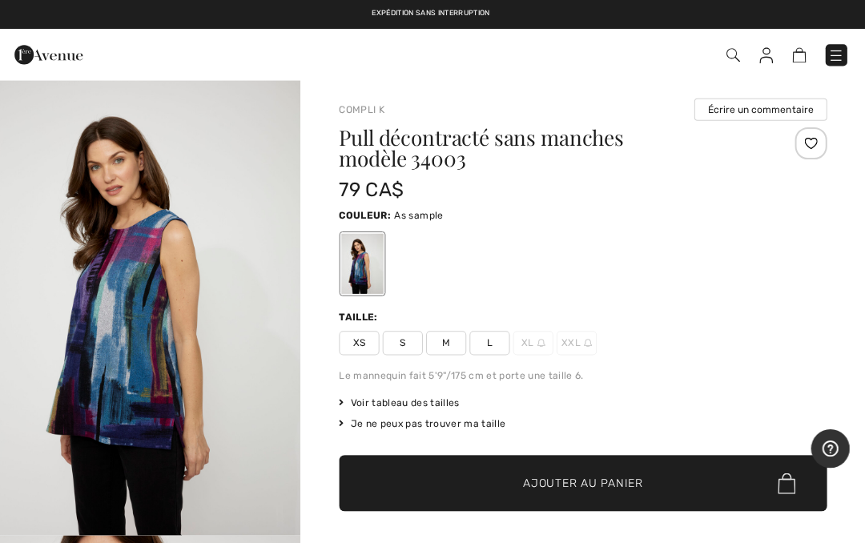
click at [734, 61] on img at bounding box center [733, 55] width 14 height 14
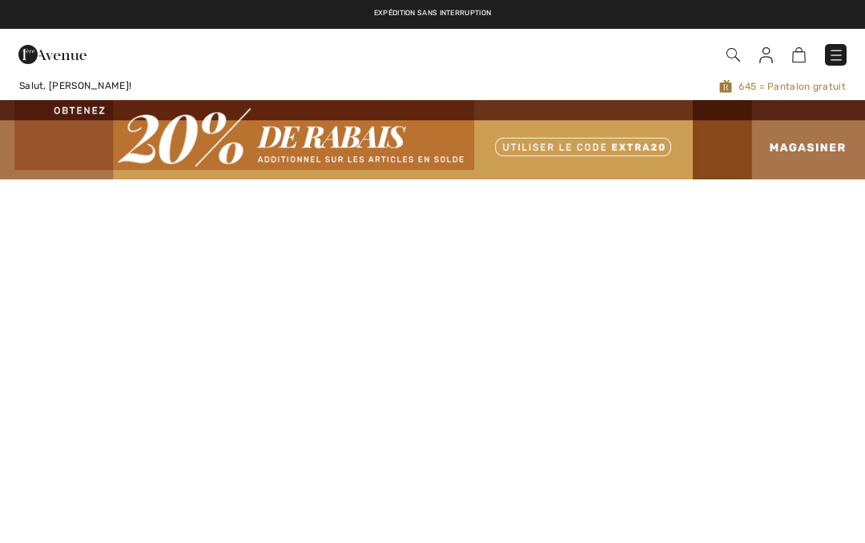
checkbox input "true"
click at [814, 157] on img at bounding box center [432, 139] width 865 height 79
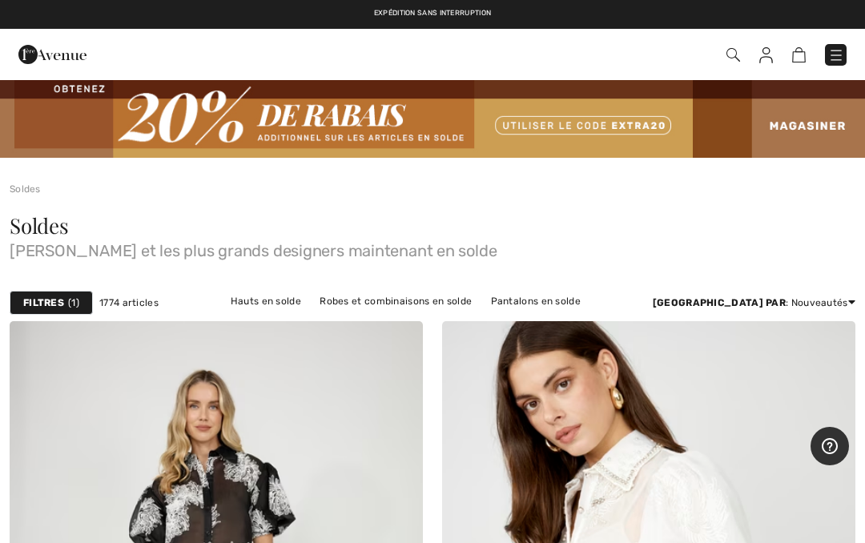
click at [70, 305] on span "1" at bounding box center [73, 302] width 11 height 14
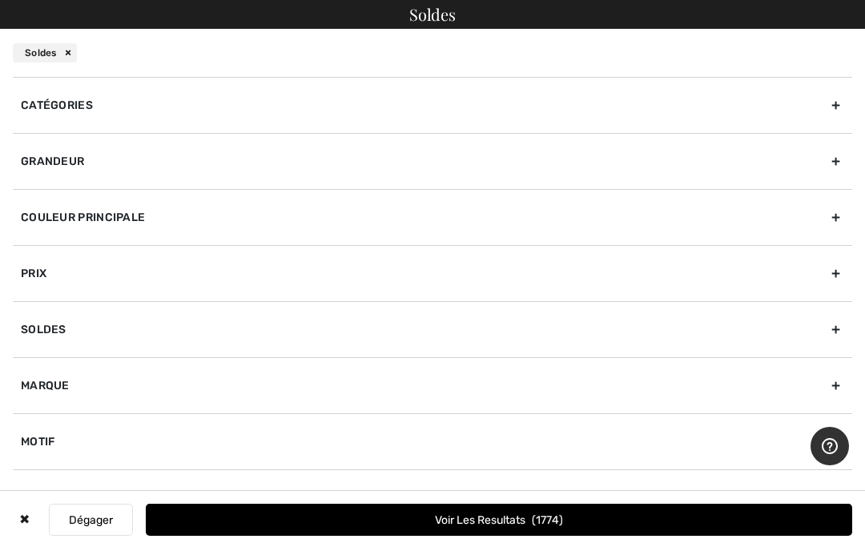
click at [843, 392] on div "Marque" at bounding box center [432, 385] width 839 height 56
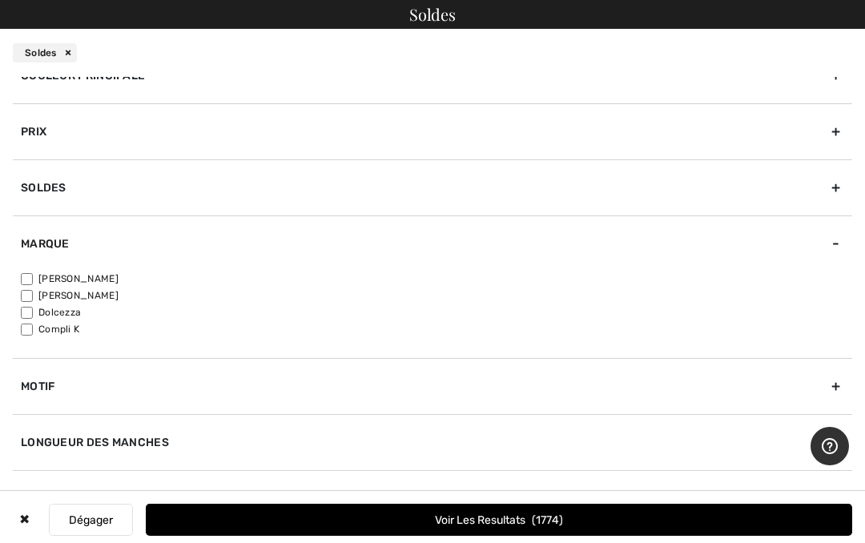
scroll to position [143, 0]
click at [57, 303] on label "Dolcezza" at bounding box center [436, 310] width 831 height 14
click at [33, 305] on input"] "Dolcezza" at bounding box center [27, 311] width 12 height 12
checkbox input"] "true"
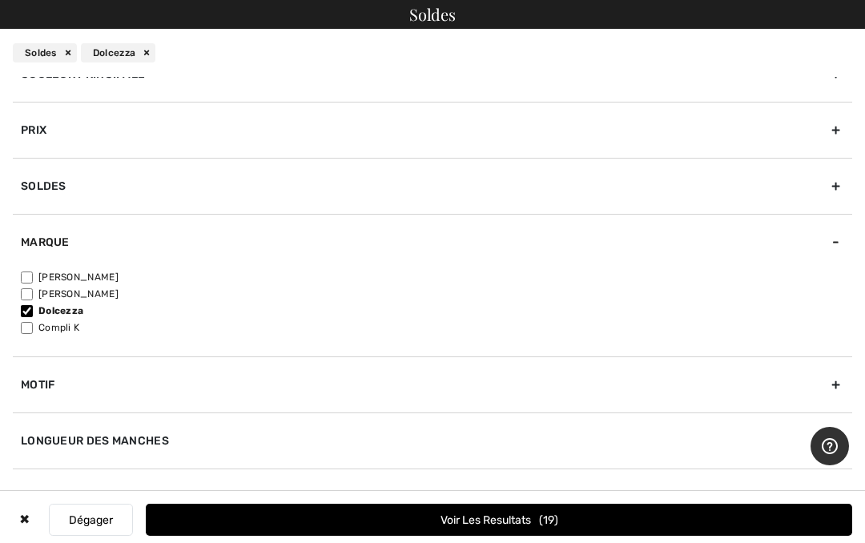
click at [597, 521] on button "Voir les resultats 19" at bounding box center [499, 520] width 706 height 32
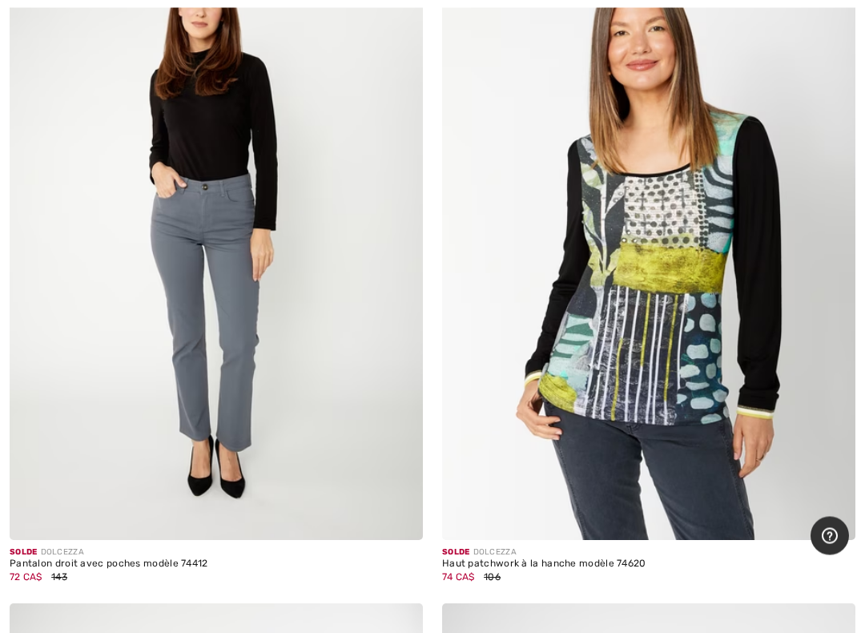
scroll to position [4682, 0]
click at [694, 373] on img at bounding box center [648, 230] width 413 height 620
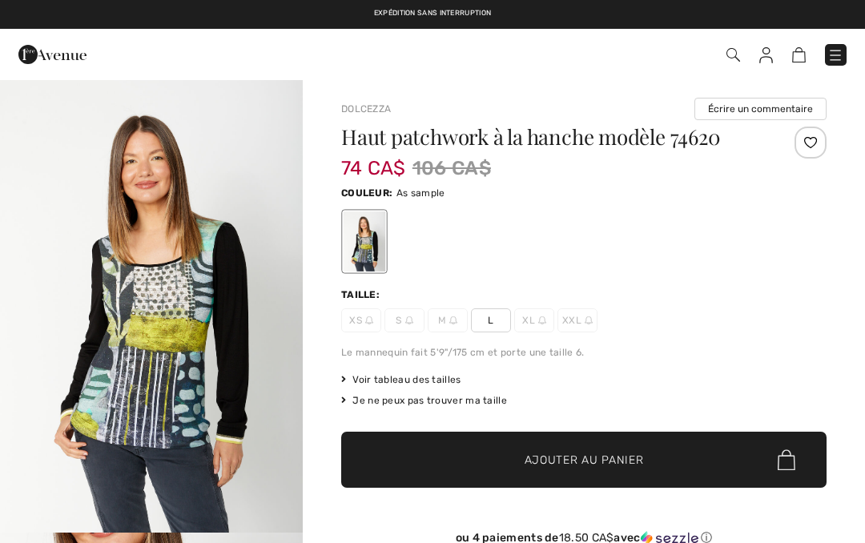
checkbox input "true"
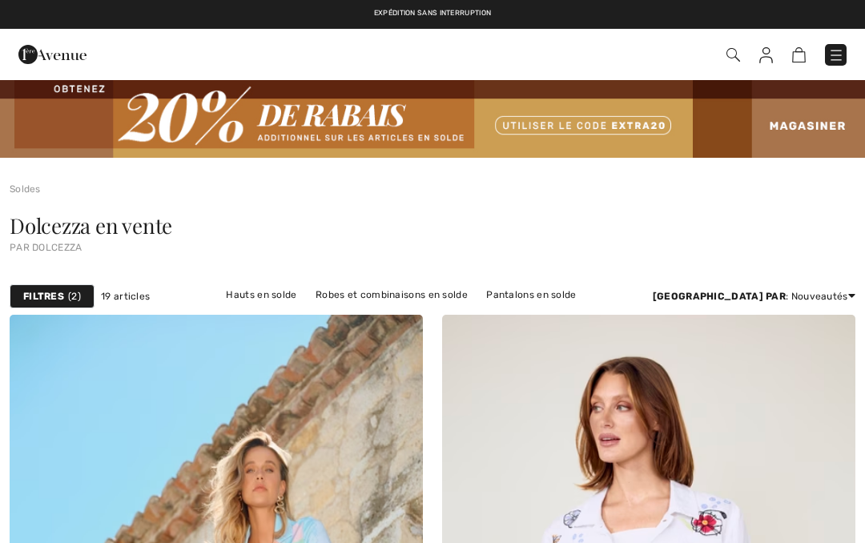
checkbox input "true"
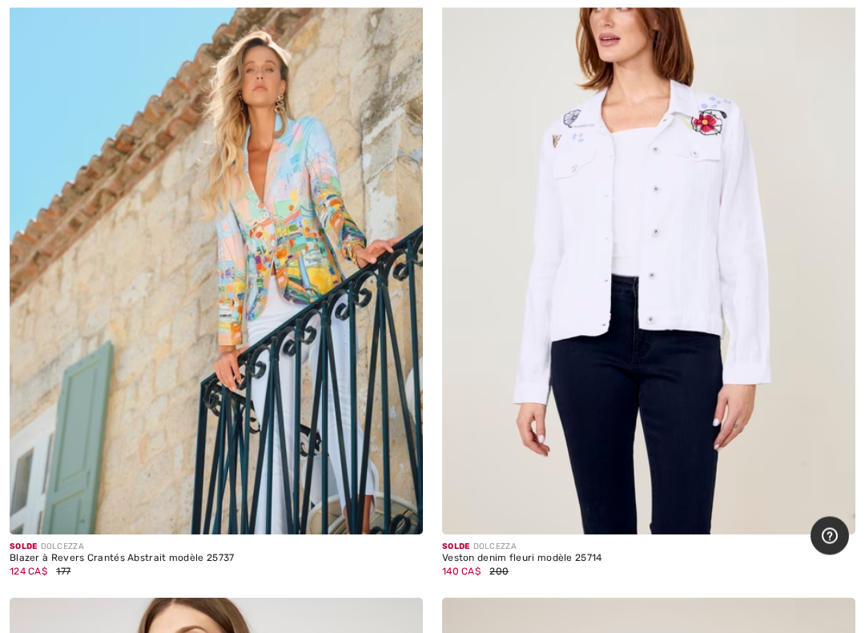
scroll to position [400, 0]
click at [308, 445] on img at bounding box center [216, 224] width 413 height 620
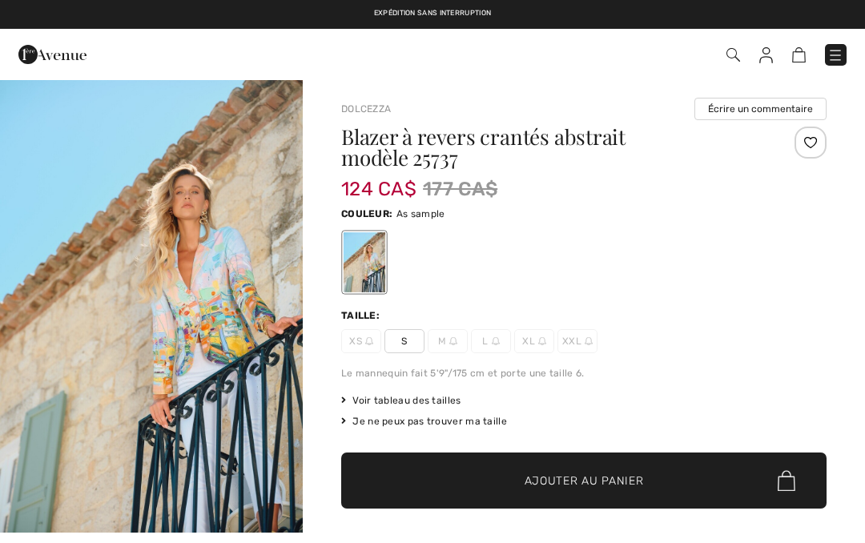
checkbox input "true"
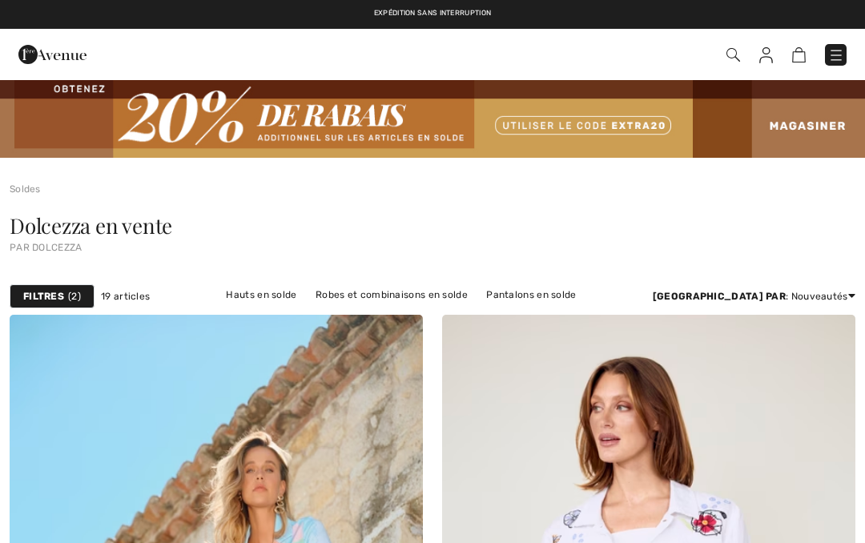
scroll to position [445, 0]
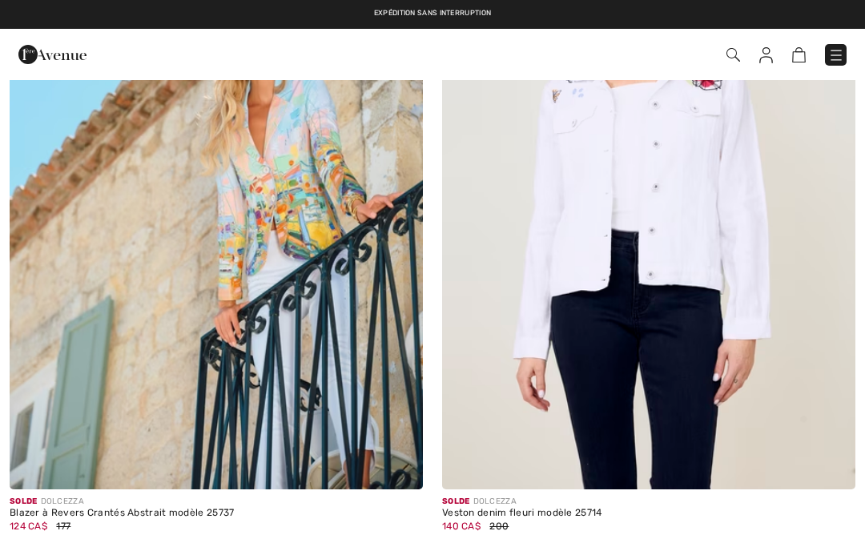
checkbox input "true"
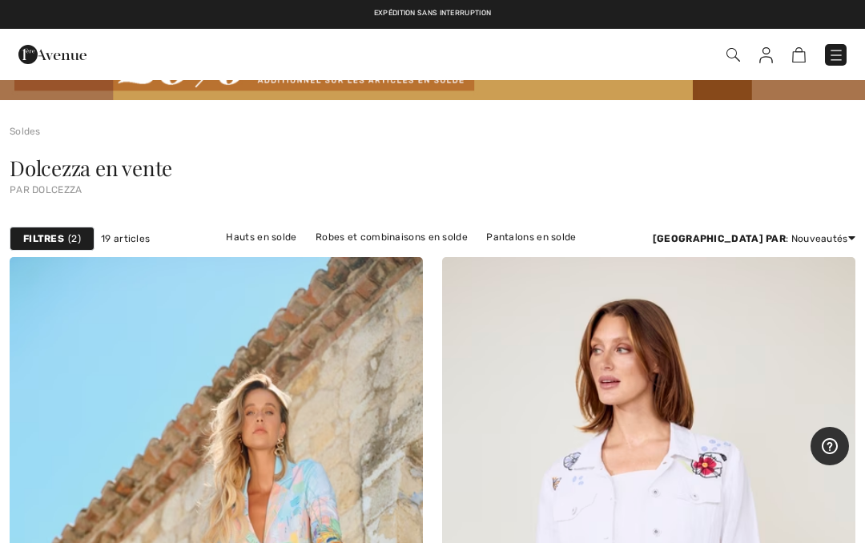
scroll to position [0, 0]
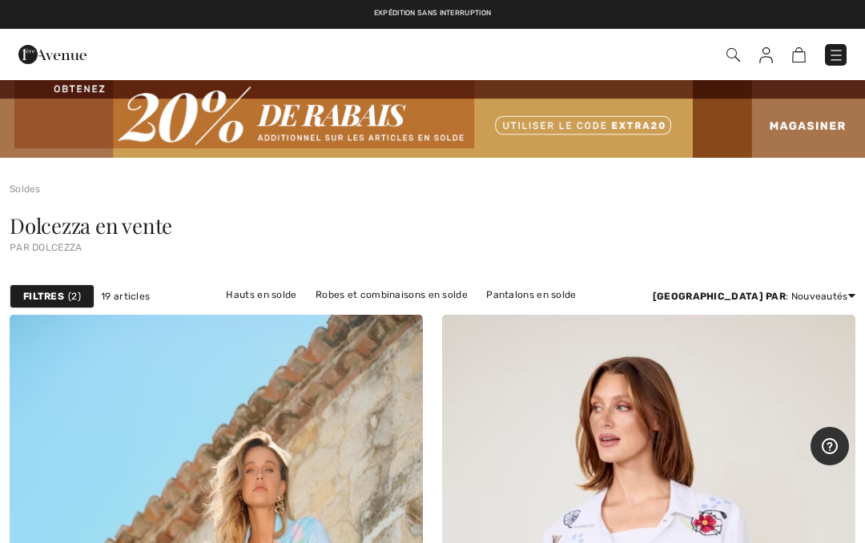
click at [77, 295] on span "2" at bounding box center [74, 296] width 13 height 14
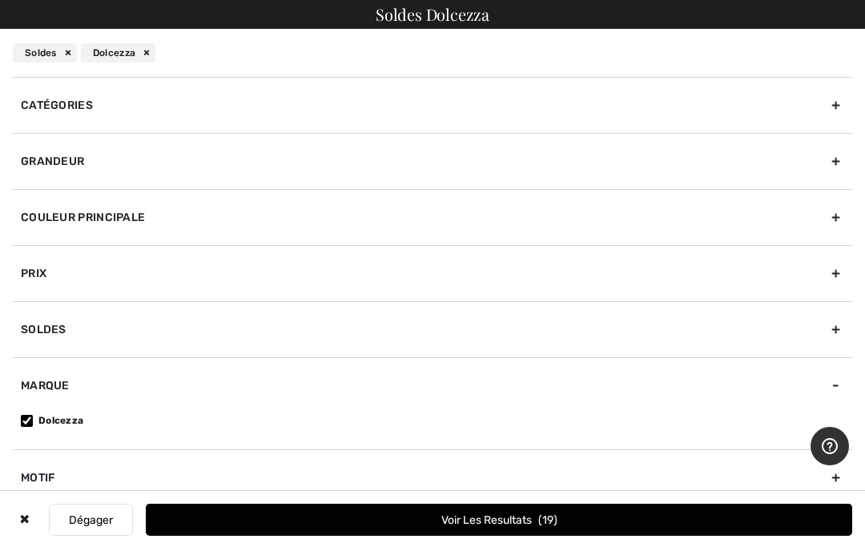
click at [33, 420] on input"] "Dolcezza" at bounding box center [27, 421] width 12 height 12
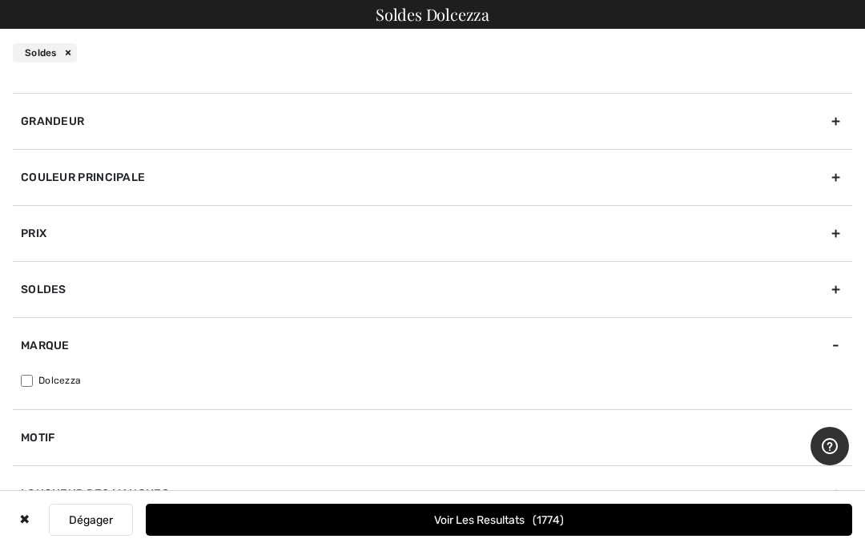
scroll to position [47, 0]
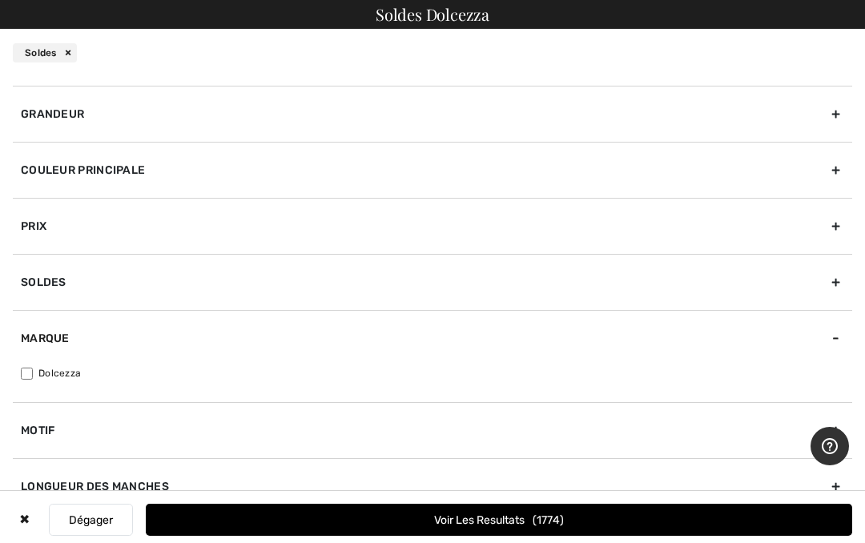
click at [787, 368] on label "Dolcezza" at bounding box center [436, 373] width 831 height 14
click at [33, 368] on input"] "Dolcezza" at bounding box center [27, 374] width 12 height 12
checkbox input"] "true"
click at [110, 521] on button "Dégager" at bounding box center [91, 520] width 84 height 32
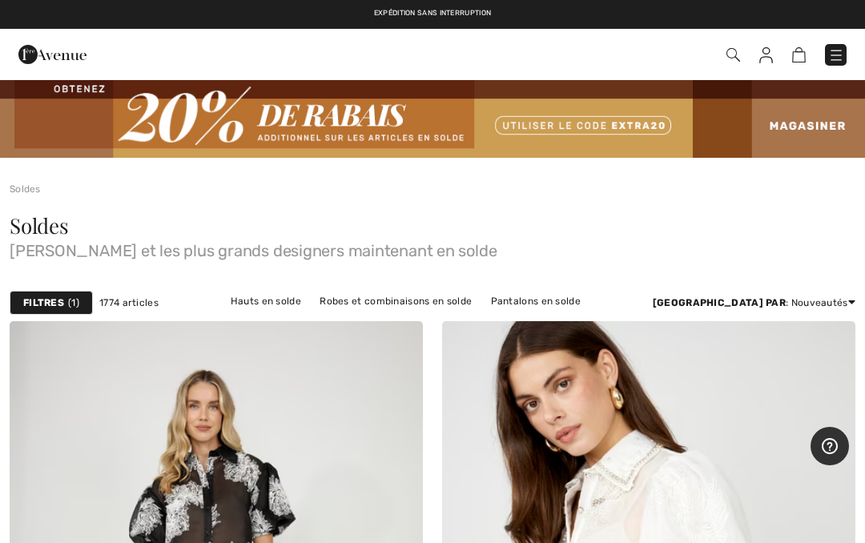
click at [75, 303] on span "1" at bounding box center [73, 302] width 11 height 14
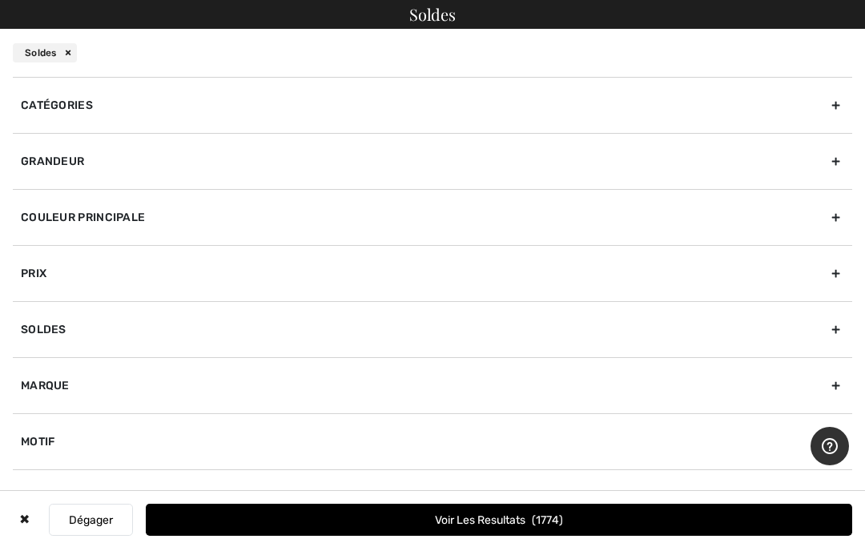
click at [840, 392] on div "Marque" at bounding box center [432, 385] width 839 height 56
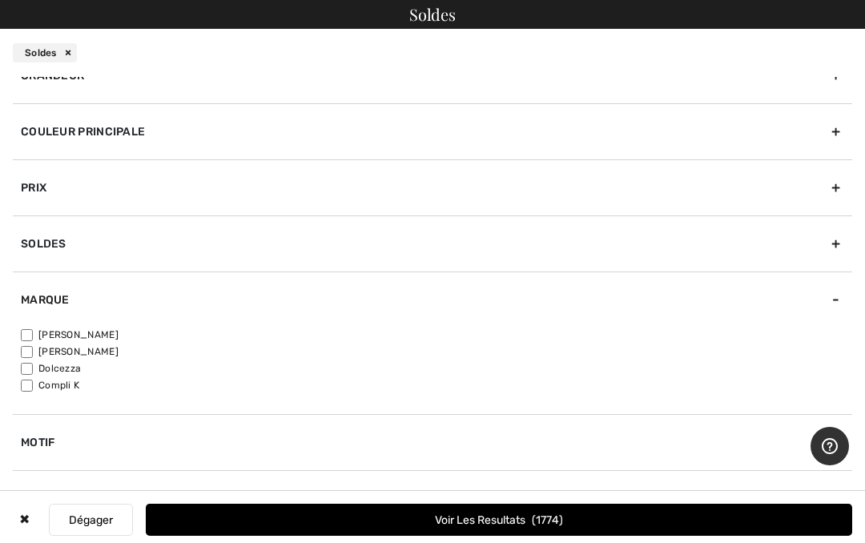
scroll to position [95, 0]
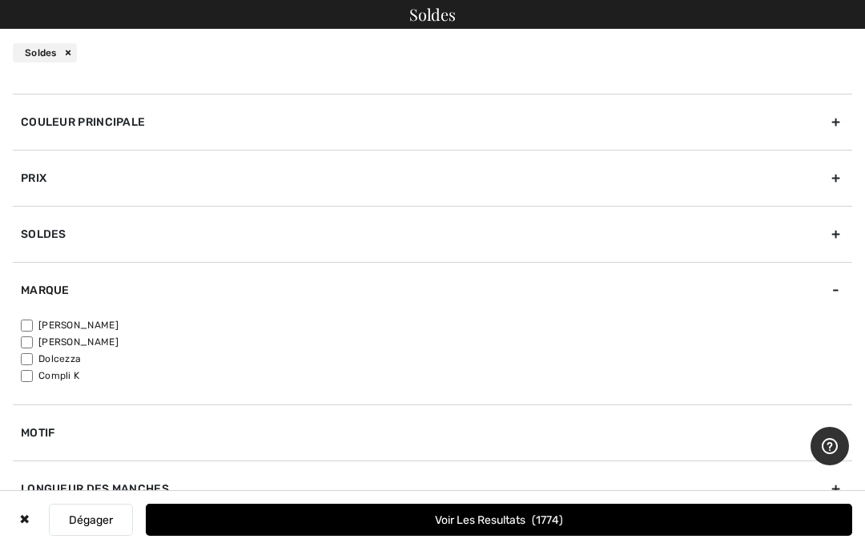
click at [31, 380] on input"] "Compli K" at bounding box center [27, 376] width 12 height 12
checkbox input"] "true"
click at [438, 530] on button "Voir les resultats 11" at bounding box center [499, 520] width 706 height 32
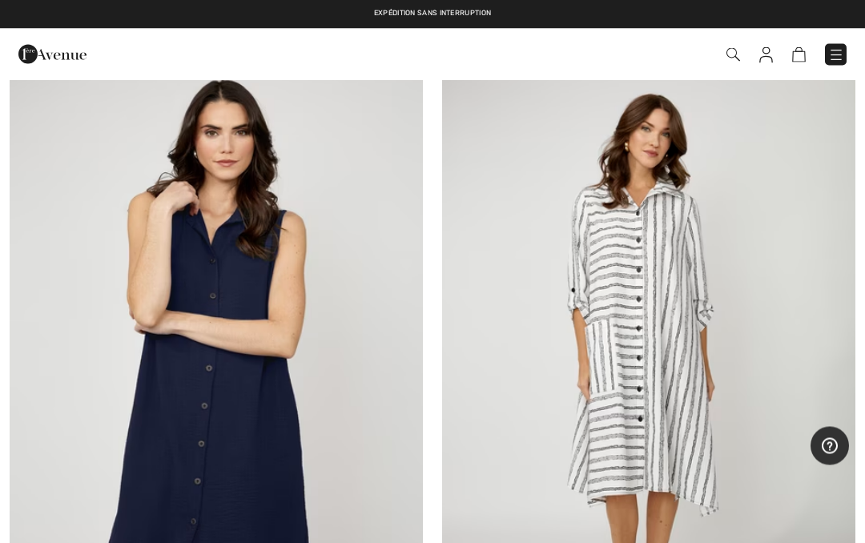
scroll to position [2325, 0]
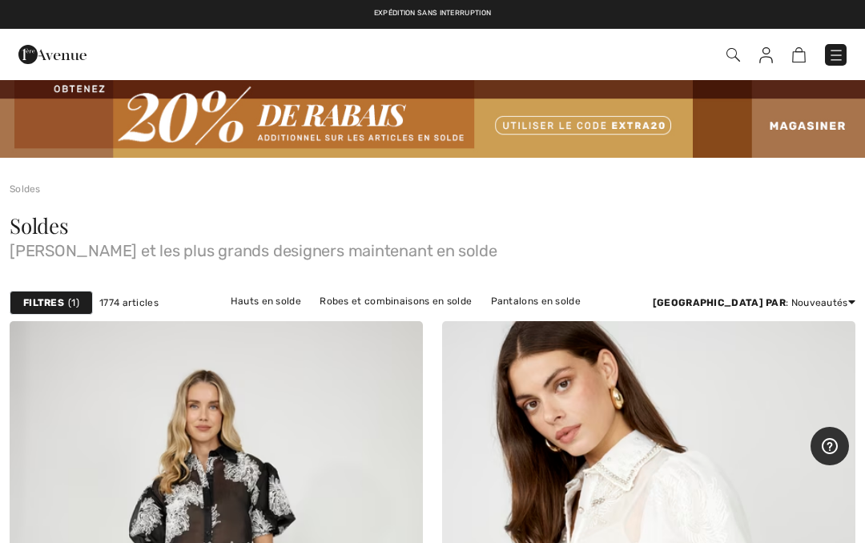
click at [76, 307] on span "1" at bounding box center [73, 302] width 11 height 14
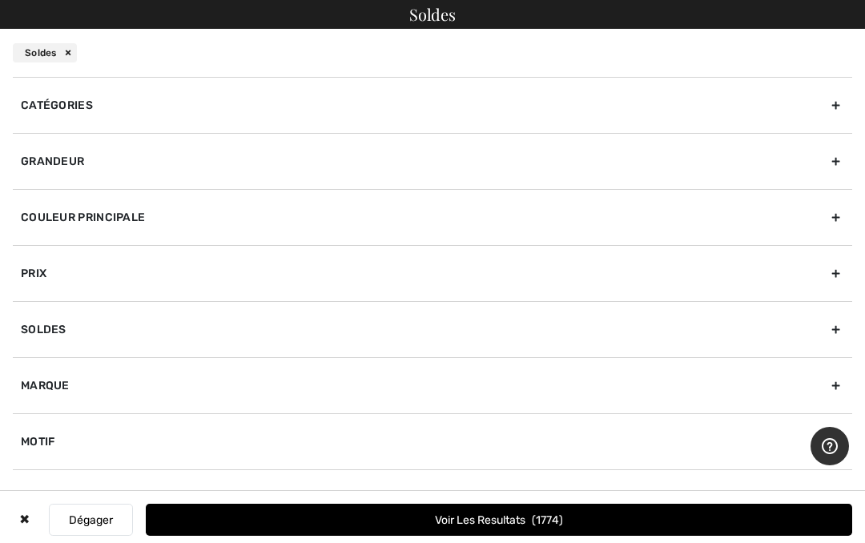
click at [111, 522] on button "Dégager" at bounding box center [91, 520] width 84 height 32
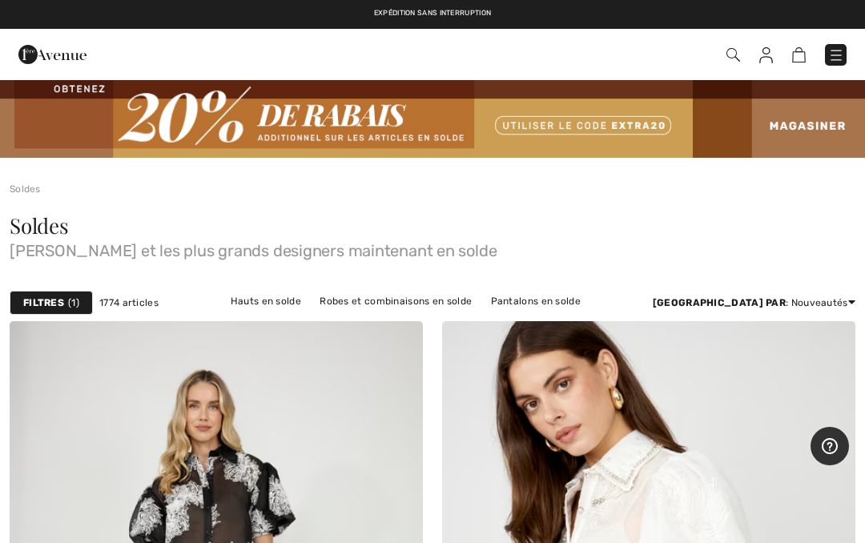
click at [66, 302] on div "Filtres 1" at bounding box center [51, 303] width 83 height 24
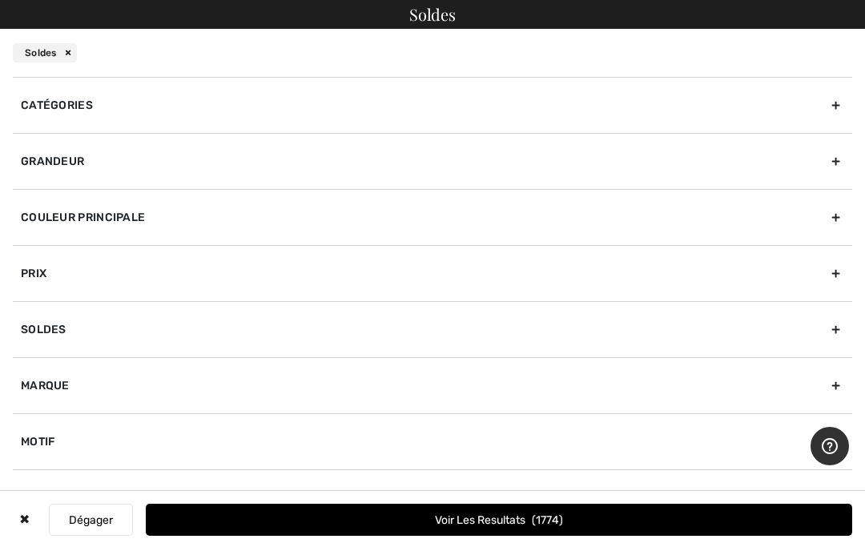
click at [833, 392] on div "Marque" at bounding box center [432, 385] width 839 height 56
click at [103, 443] on label "[PERSON_NAME]" at bounding box center [436, 437] width 831 height 14
click at [33, 443] on input"] "[PERSON_NAME]" at bounding box center [27, 438] width 12 height 12
checkbox input"] "true"
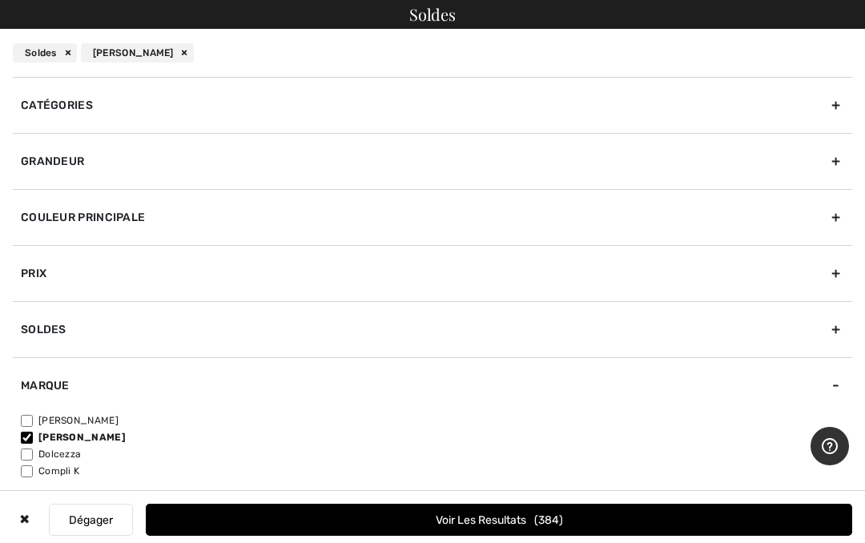
click at [837, 171] on div "Grandeur" at bounding box center [432, 161] width 839 height 56
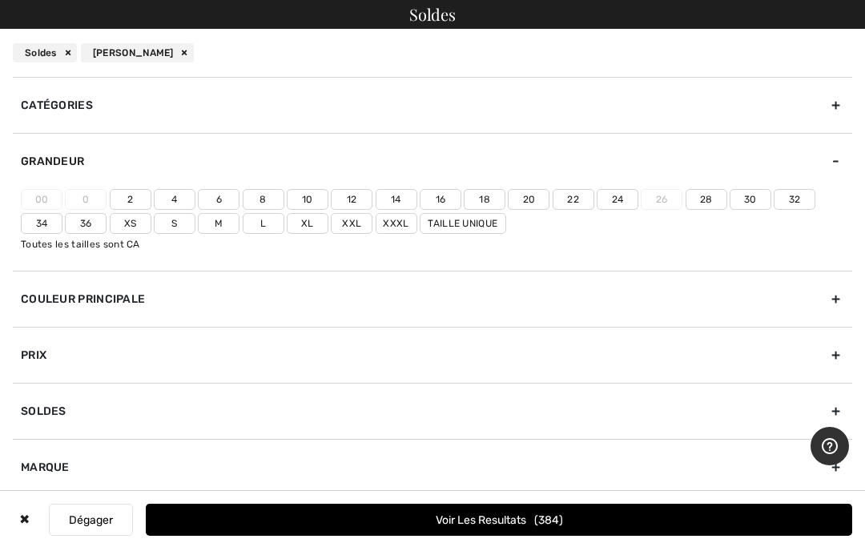
click at [317, 190] on label "10" at bounding box center [308, 199] width 42 height 21
click at [0, 0] on input"] "10" at bounding box center [0, 0] width 0 height 0
click at [538, 530] on button "Voir les resultats 65" at bounding box center [499, 520] width 706 height 32
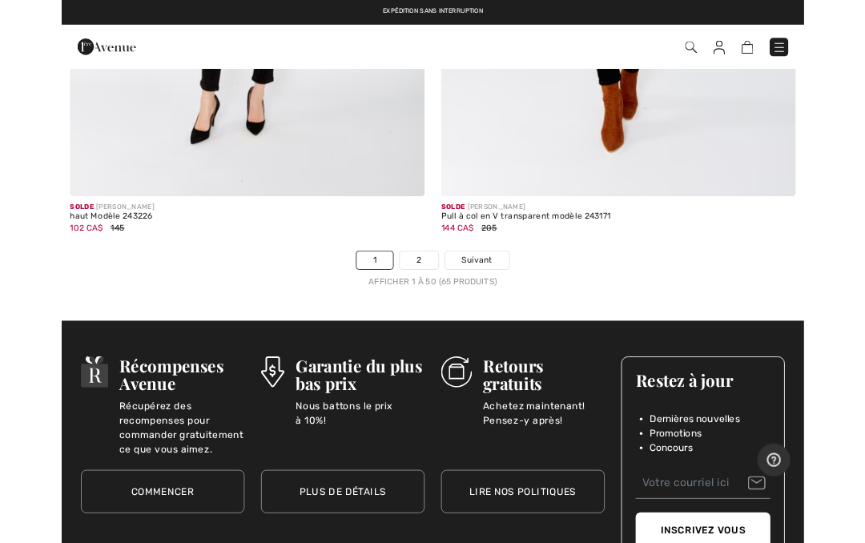
scroll to position [17854, 0]
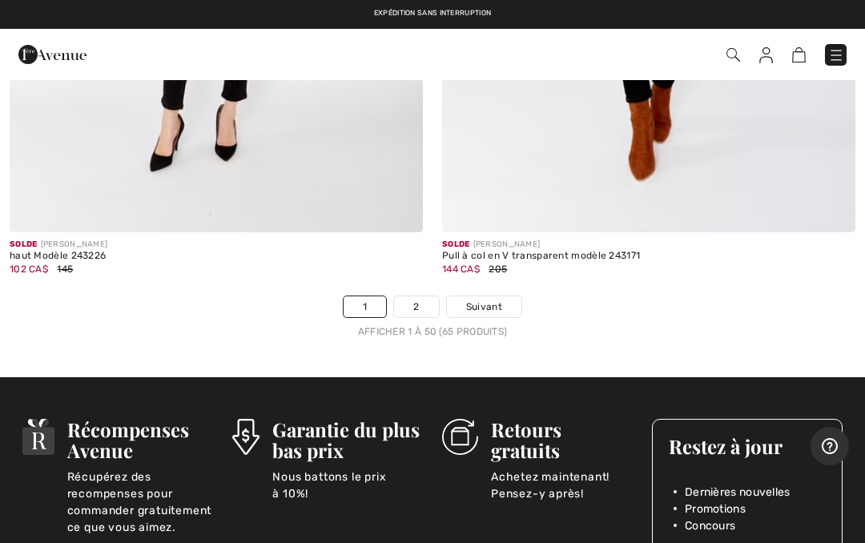
click at [424, 296] on link "2" at bounding box center [416, 306] width 44 height 21
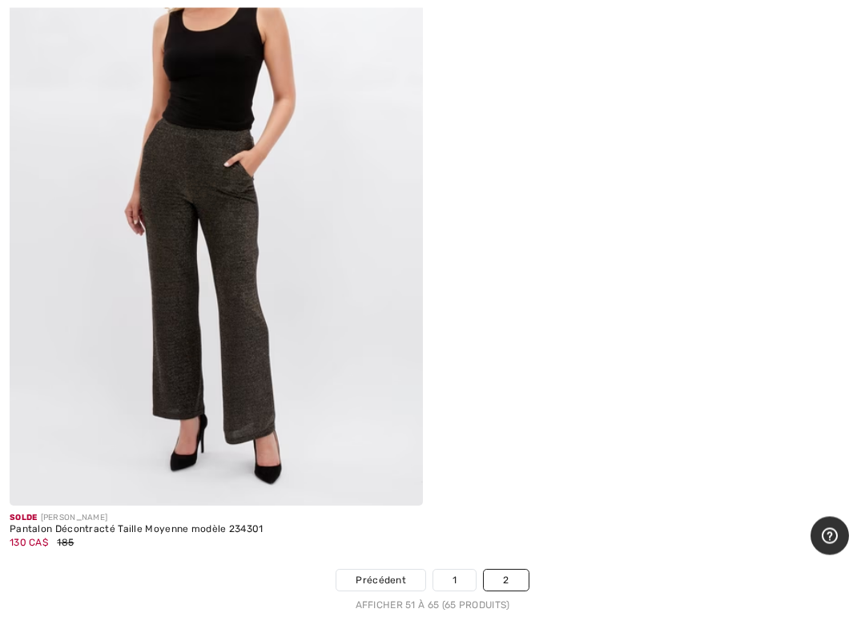
scroll to position [5348, 0]
click at [454, 542] on link "1" at bounding box center [454, 579] width 42 height 21
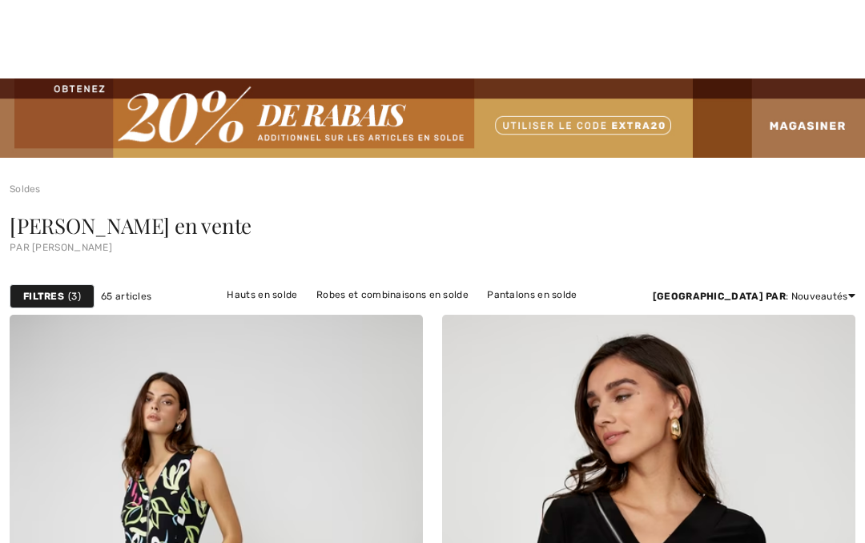
checkbox input "true"
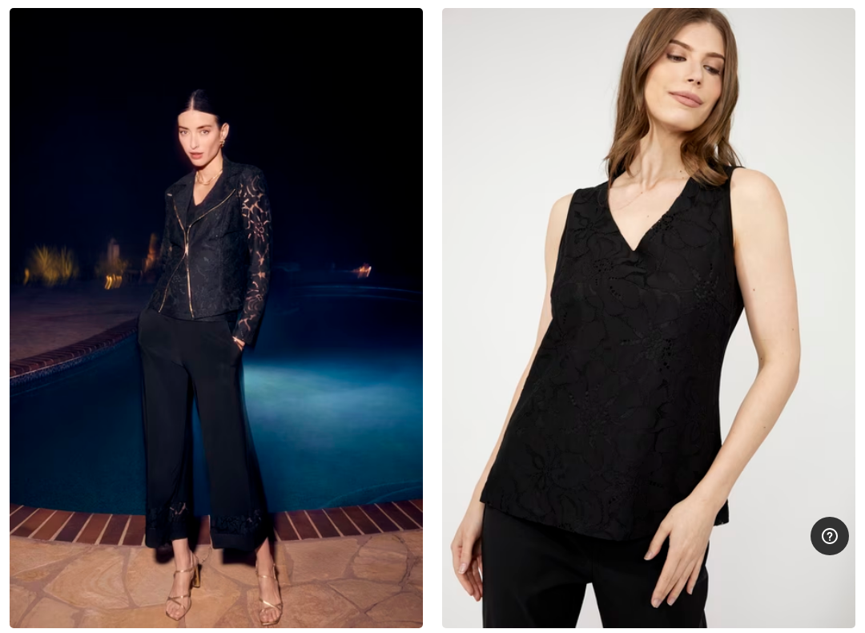
scroll to position [1699, 0]
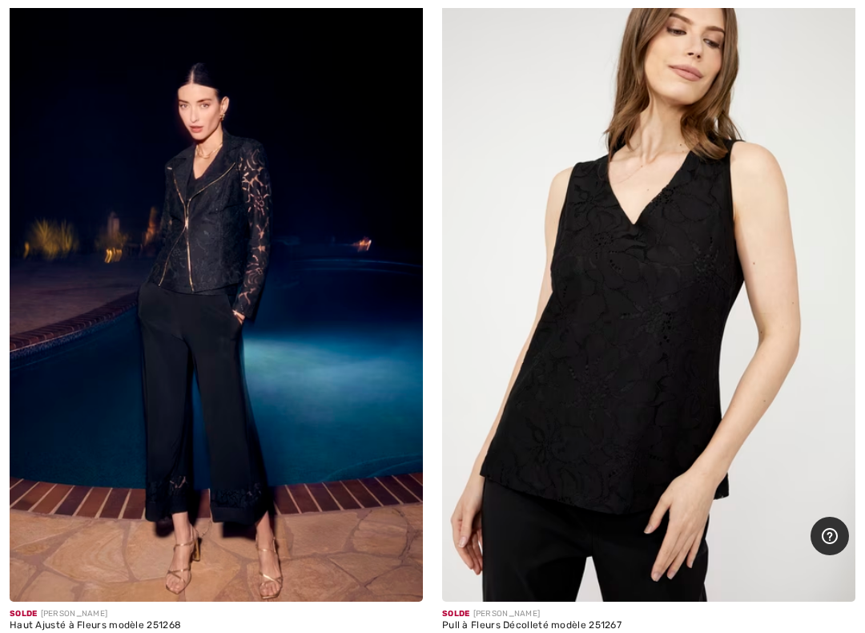
click at [684, 401] on img at bounding box center [648, 292] width 413 height 620
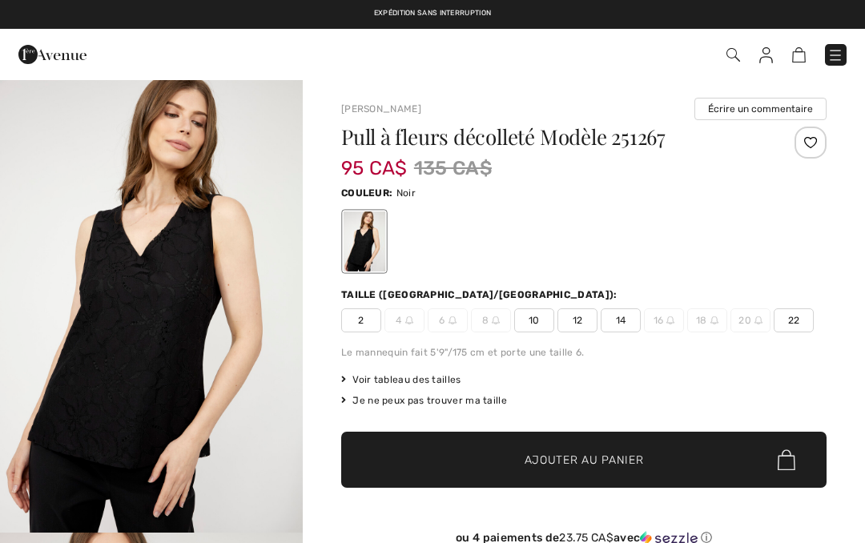
checkbox input "true"
click at [183, 323] on img "1 / 5" at bounding box center [151, 305] width 303 height 454
